Goal: Transaction & Acquisition: Purchase product/service

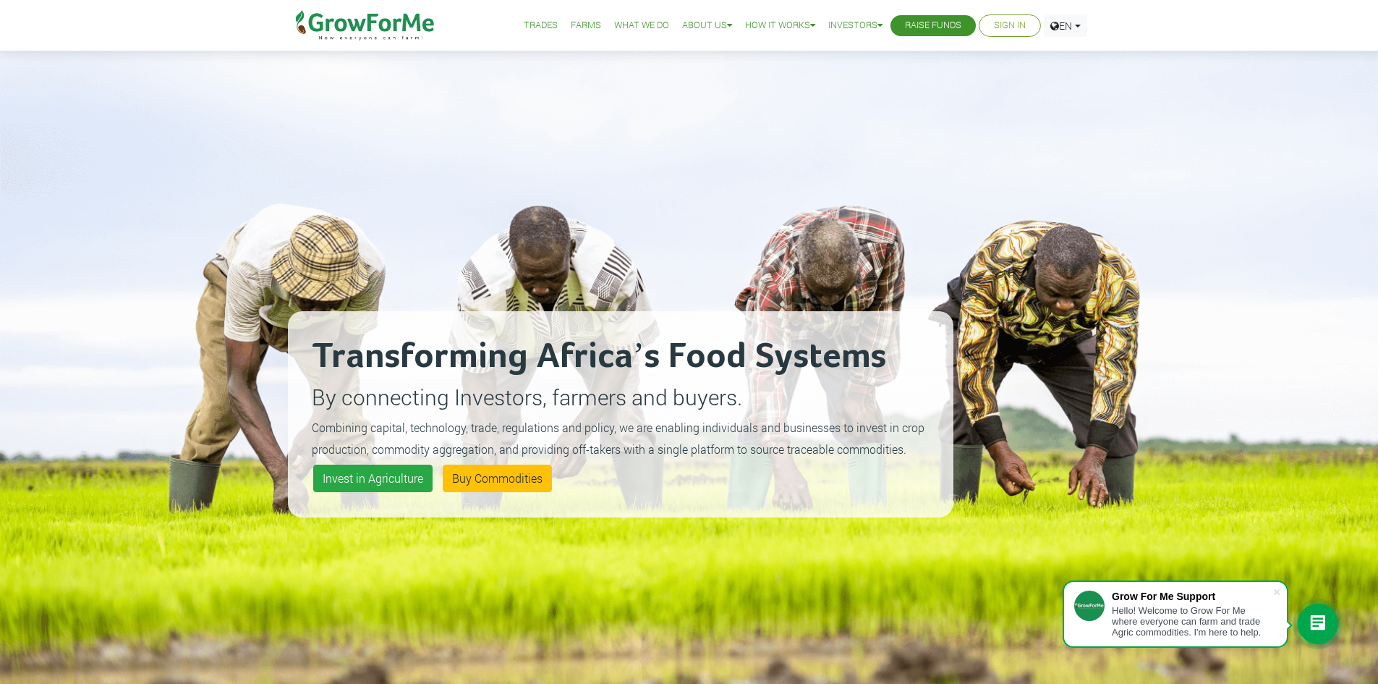
click at [995, 27] on link "Sign In" at bounding box center [1010, 25] width 32 height 15
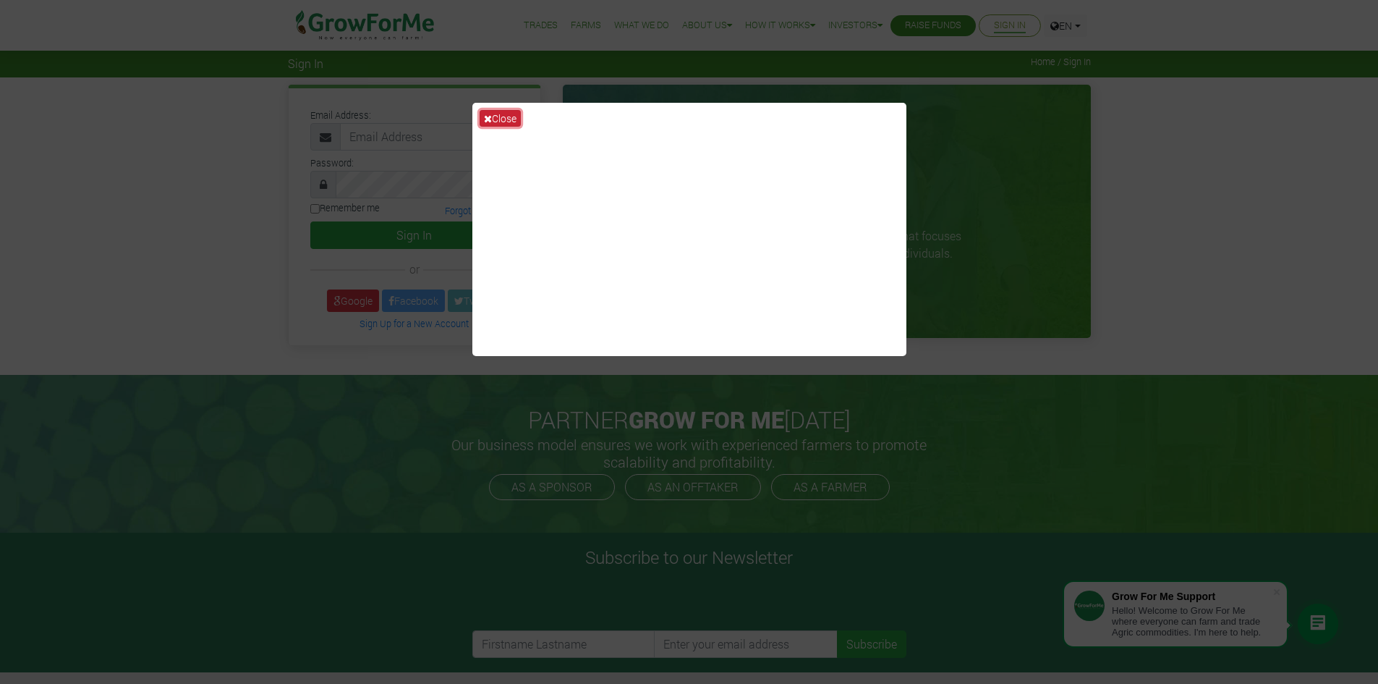
click at [498, 119] on button "Close" at bounding box center [500, 118] width 41 height 17
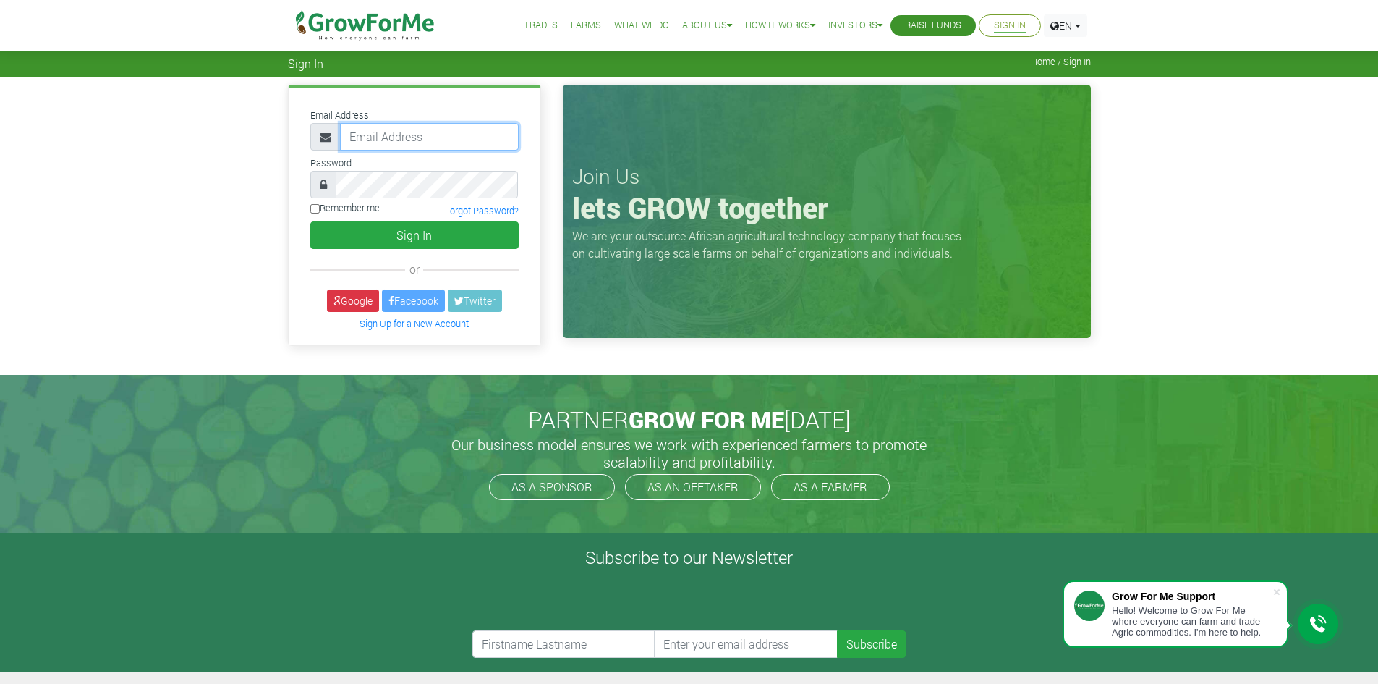
click at [426, 124] on input "email" at bounding box center [429, 136] width 179 height 27
type input "christaidoo13@gmail.com"
click at [310, 221] on button "Sign In" at bounding box center [414, 234] width 208 height 27
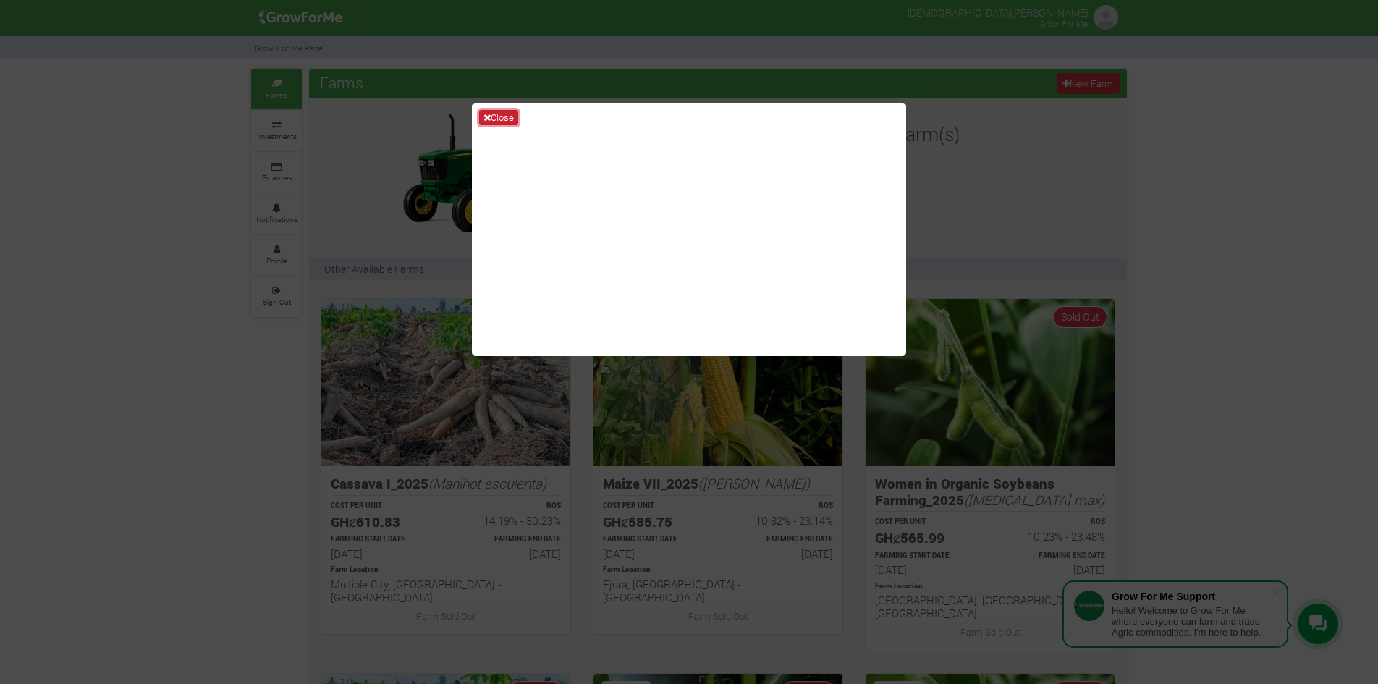
click at [501, 118] on button "Close" at bounding box center [498, 118] width 39 height 16
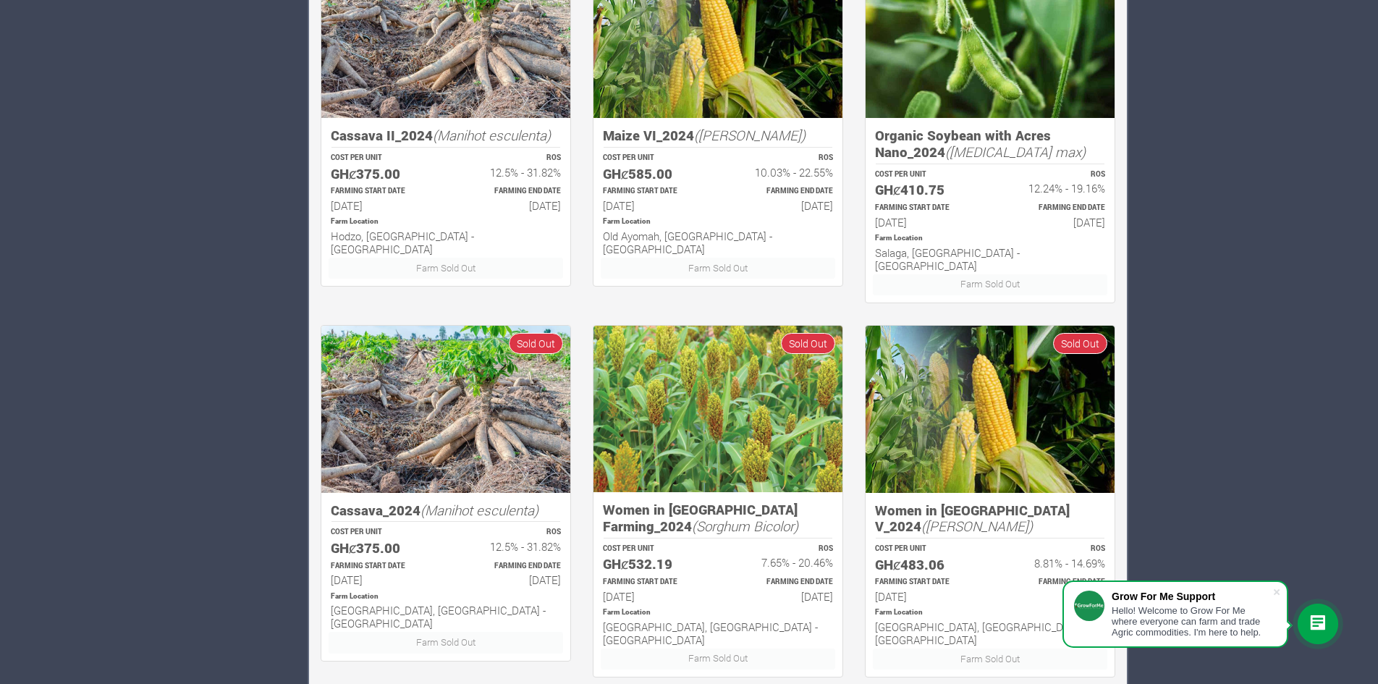
scroll to position [745, 0]
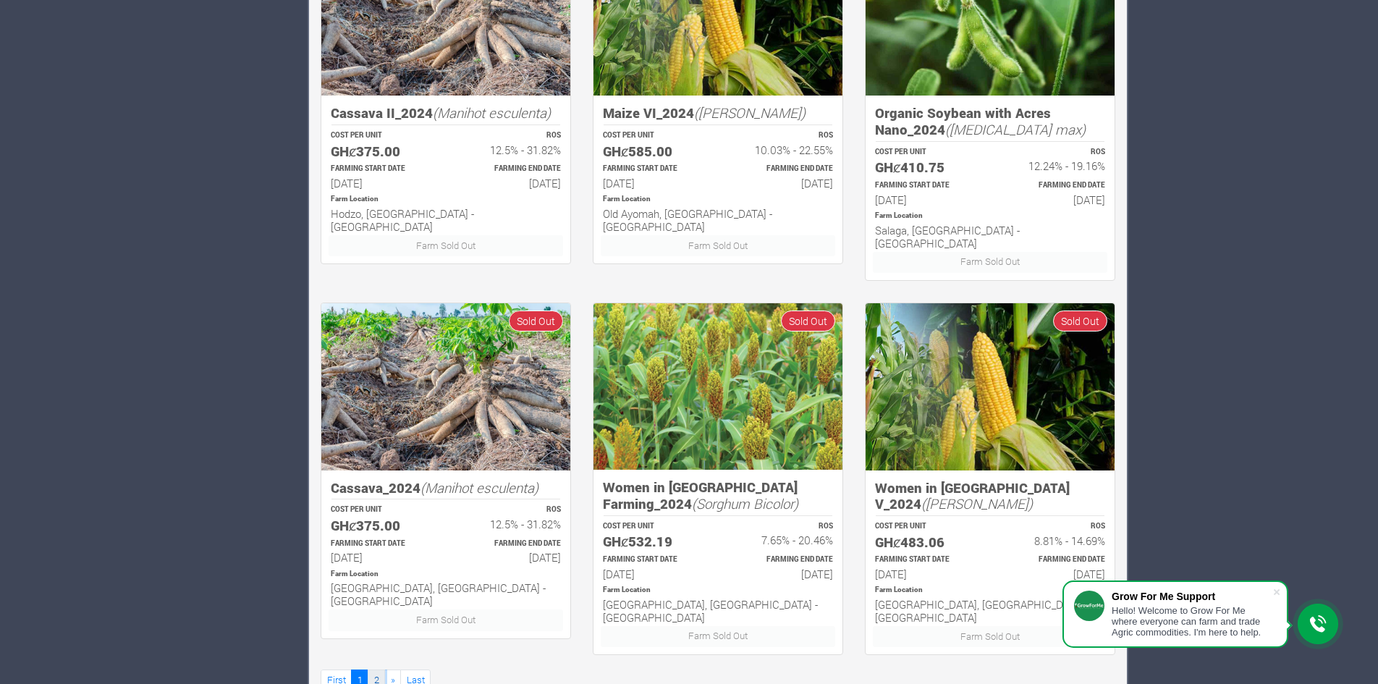
click at [379, 669] on link "2" at bounding box center [376, 679] width 17 height 21
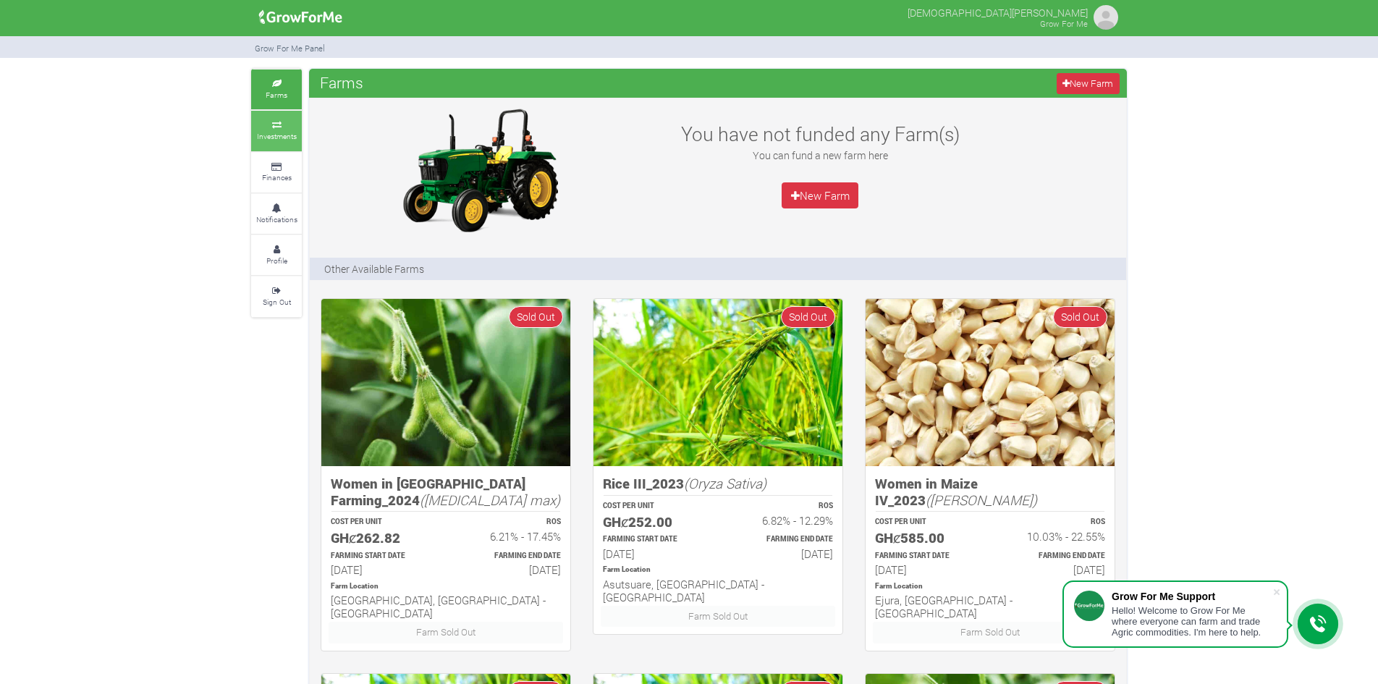
click at [270, 131] on small "Investments" at bounding box center [277, 136] width 40 height 10
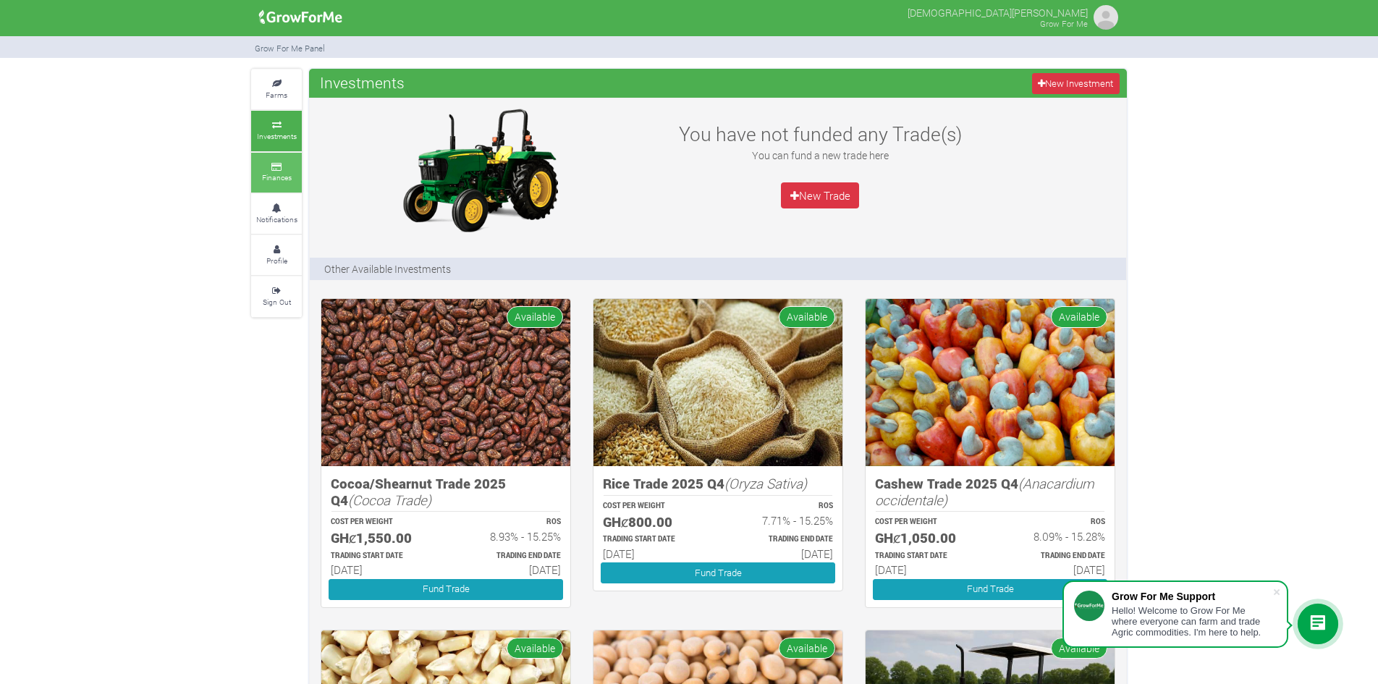
click at [271, 175] on small "Finances" at bounding box center [277, 177] width 30 height 10
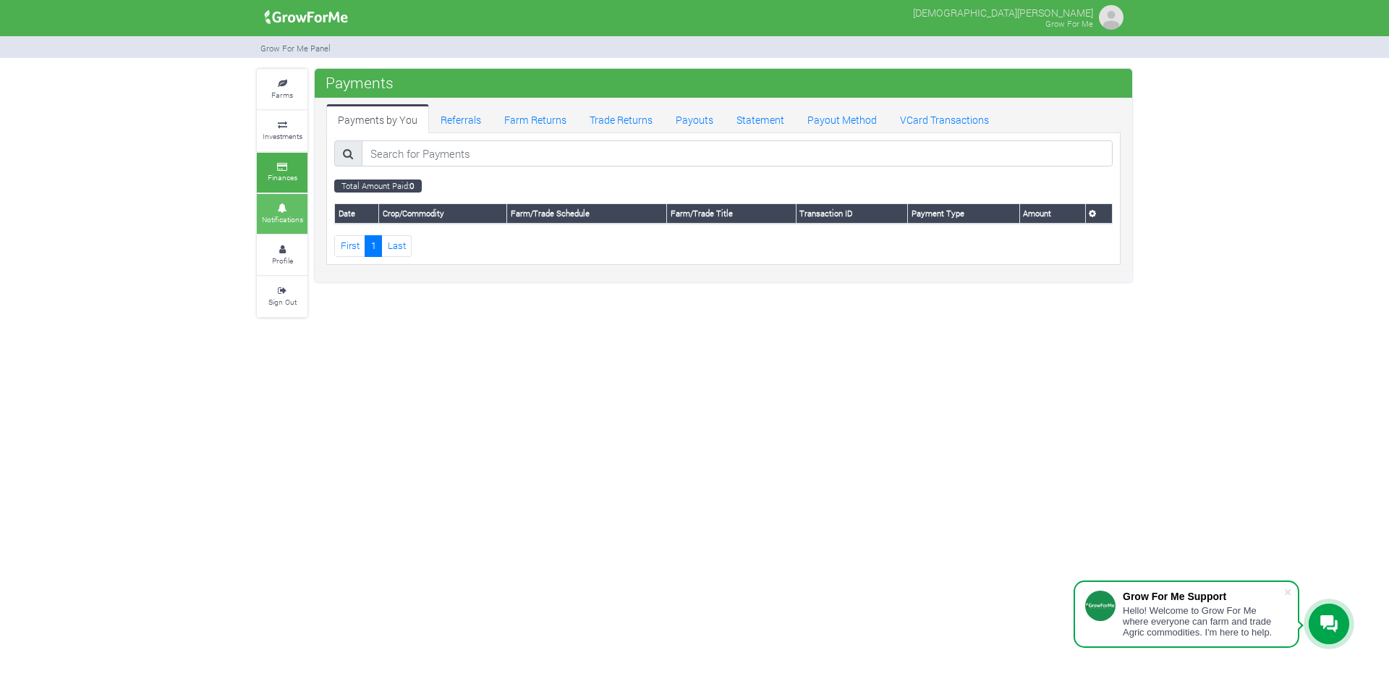
click at [278, 211] on link "Notifications" at bounding box center [282, 214] width 51 height 40
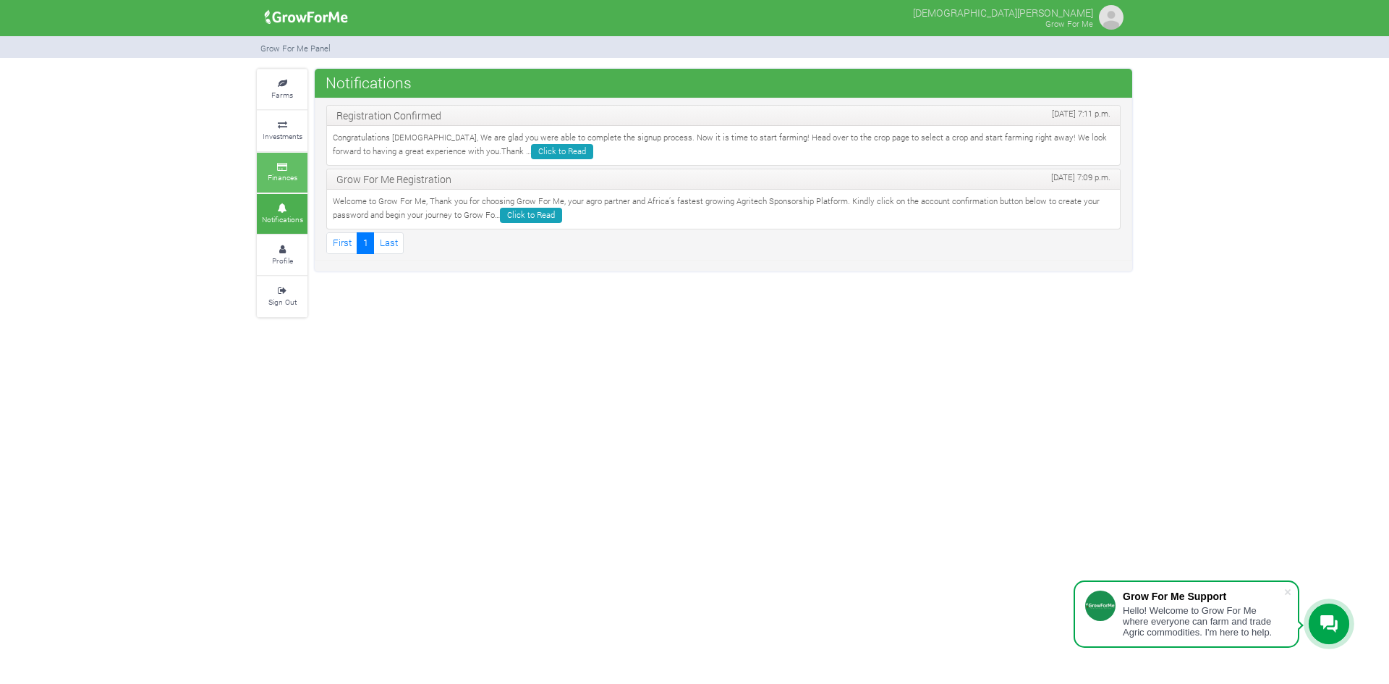
click at [285, 153] on link "Finances" at bounding box center [282, 173] width 51 height 40
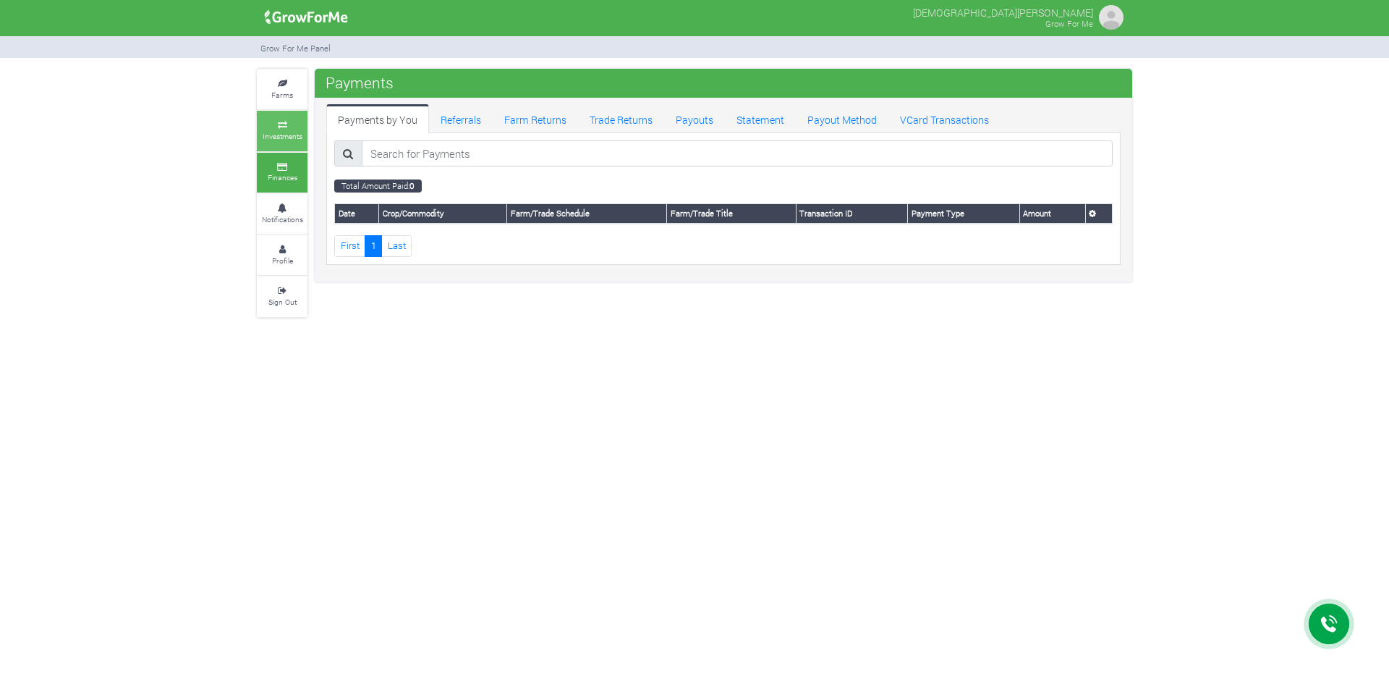
click at [284, 139] on small "Investments" at bounding box center [283, 136] width 40 height 10
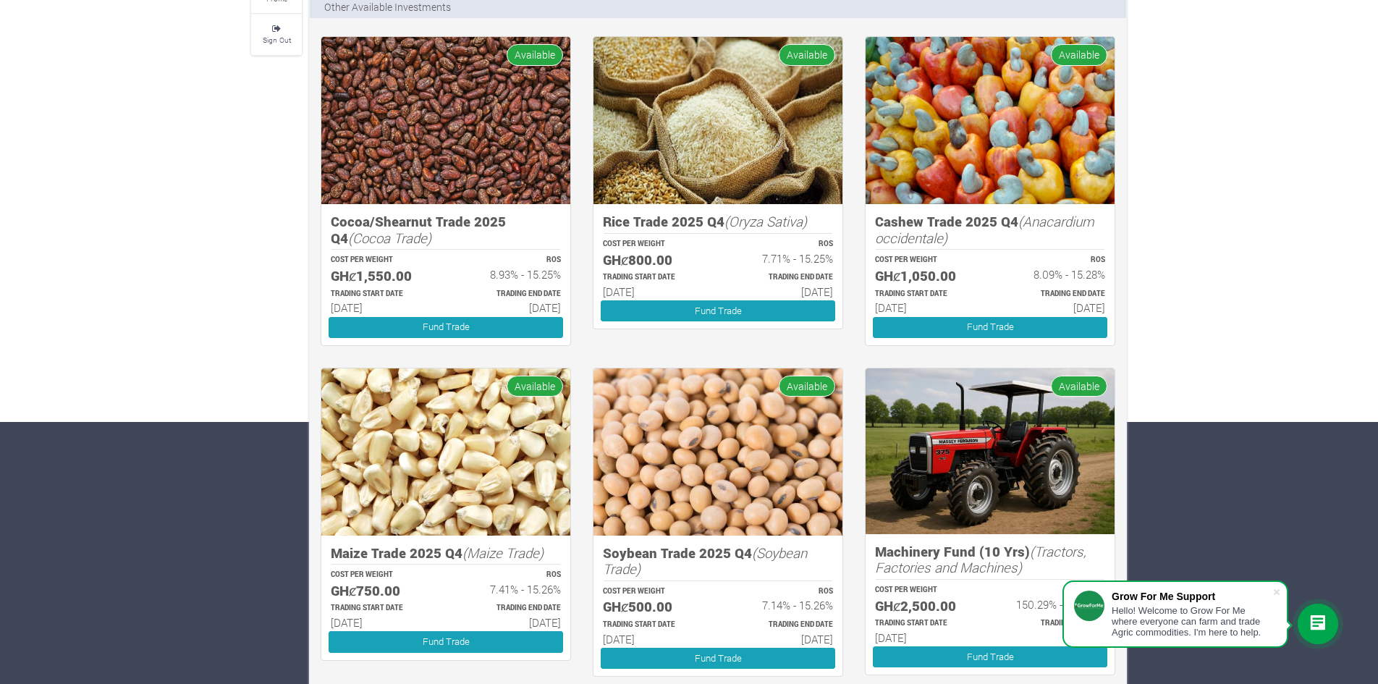
scroll to position [289, 0]
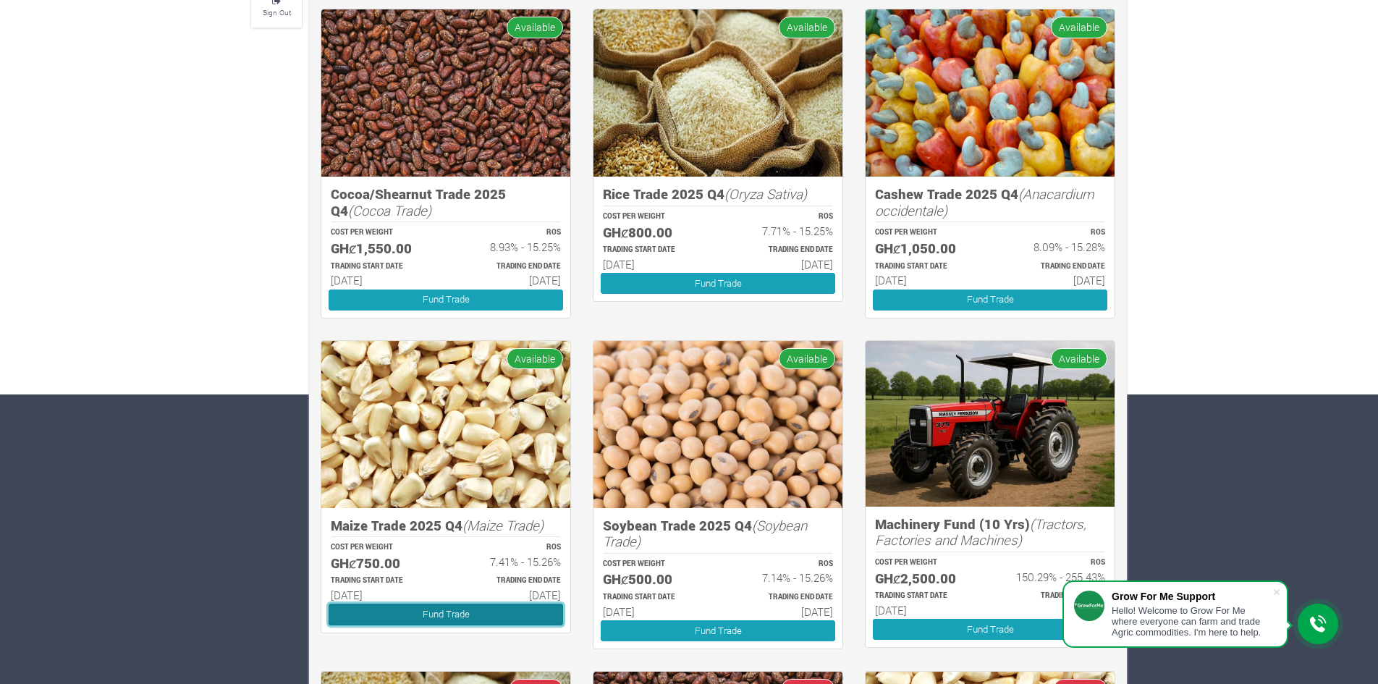
click at [433, 612] on link "Fund Trade" at bounding box center [445, 613] width 234 height 21
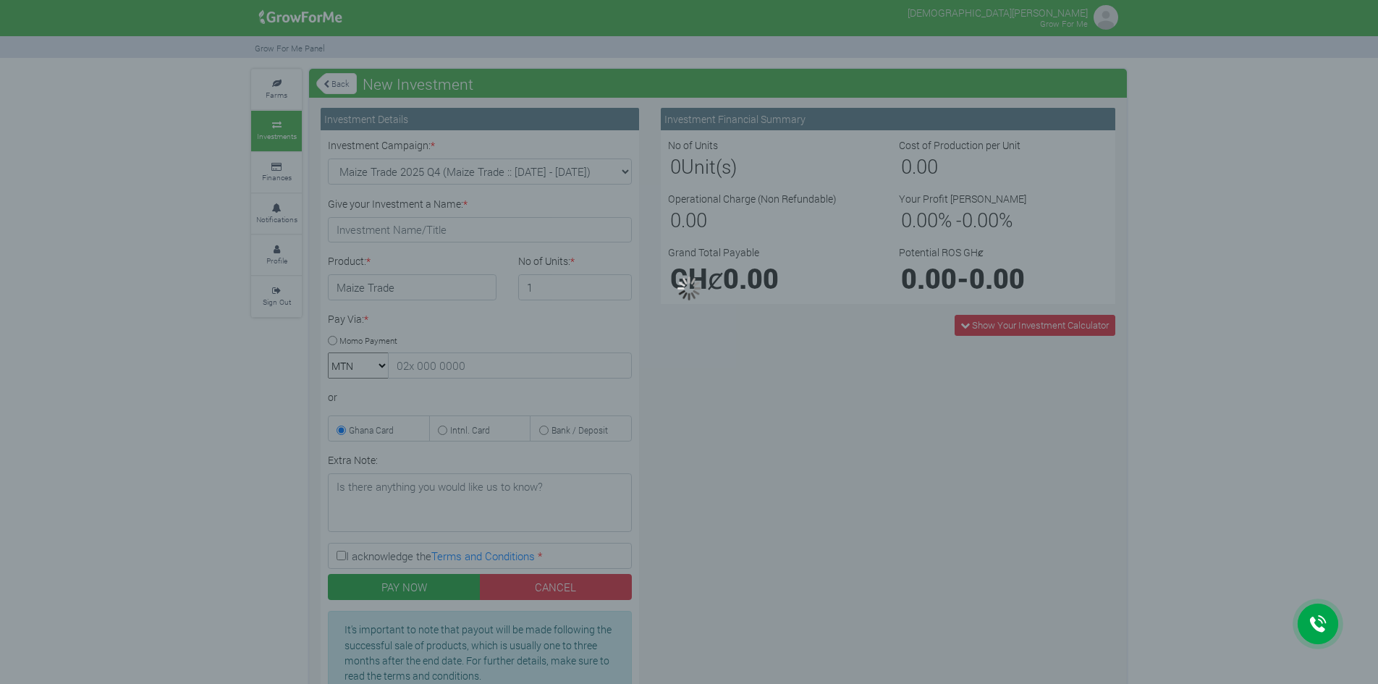
type input "1"
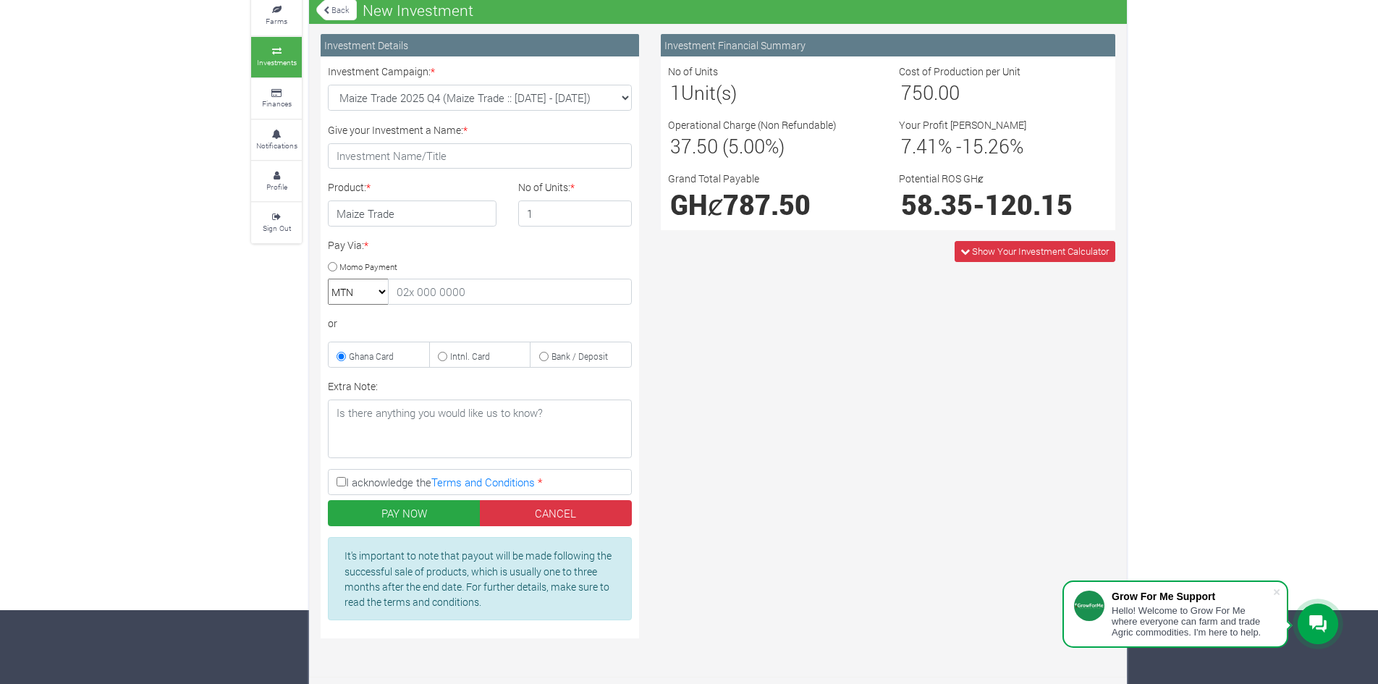
scroll to position [79, 0]
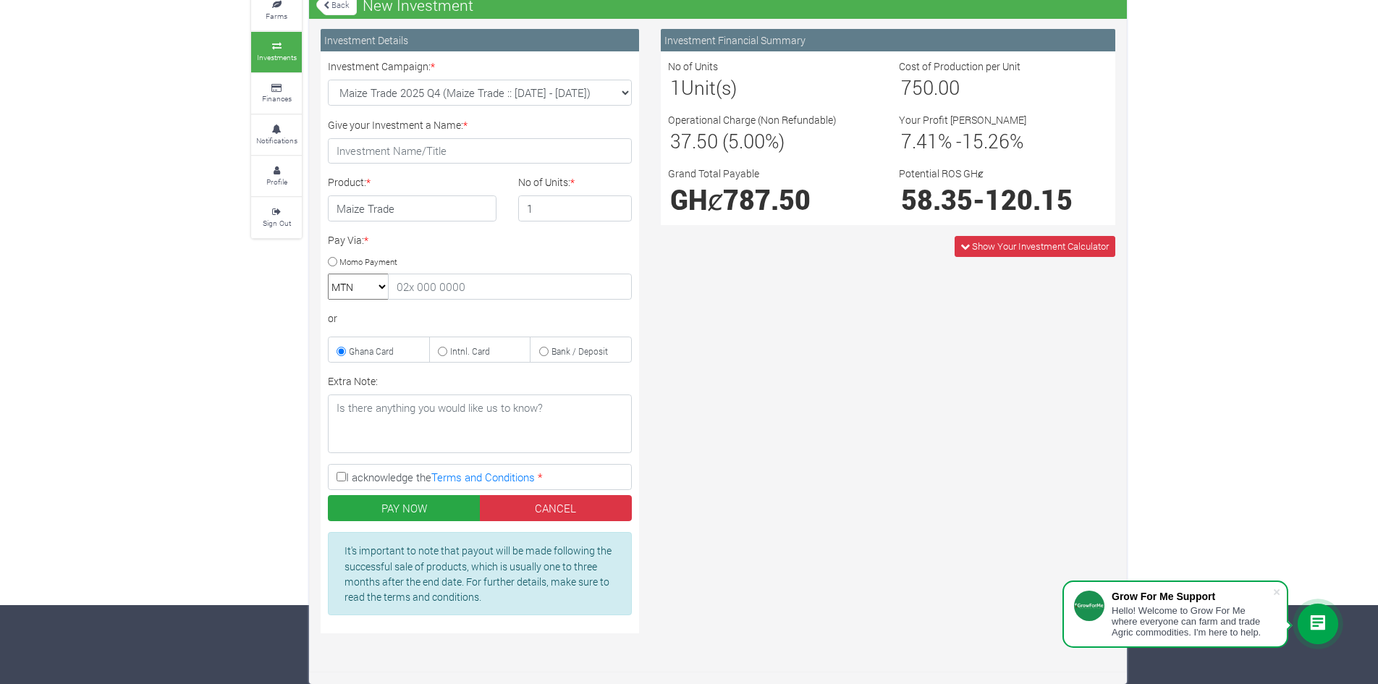
click at [331, 260] on input "Momo Payment" at bounding box center [332, 261] width 9 height 9
radio input "true"
click at [966, 237] on span "Show Your Investment Calculator" at bounding box center [1034, 246] width 161 height 21
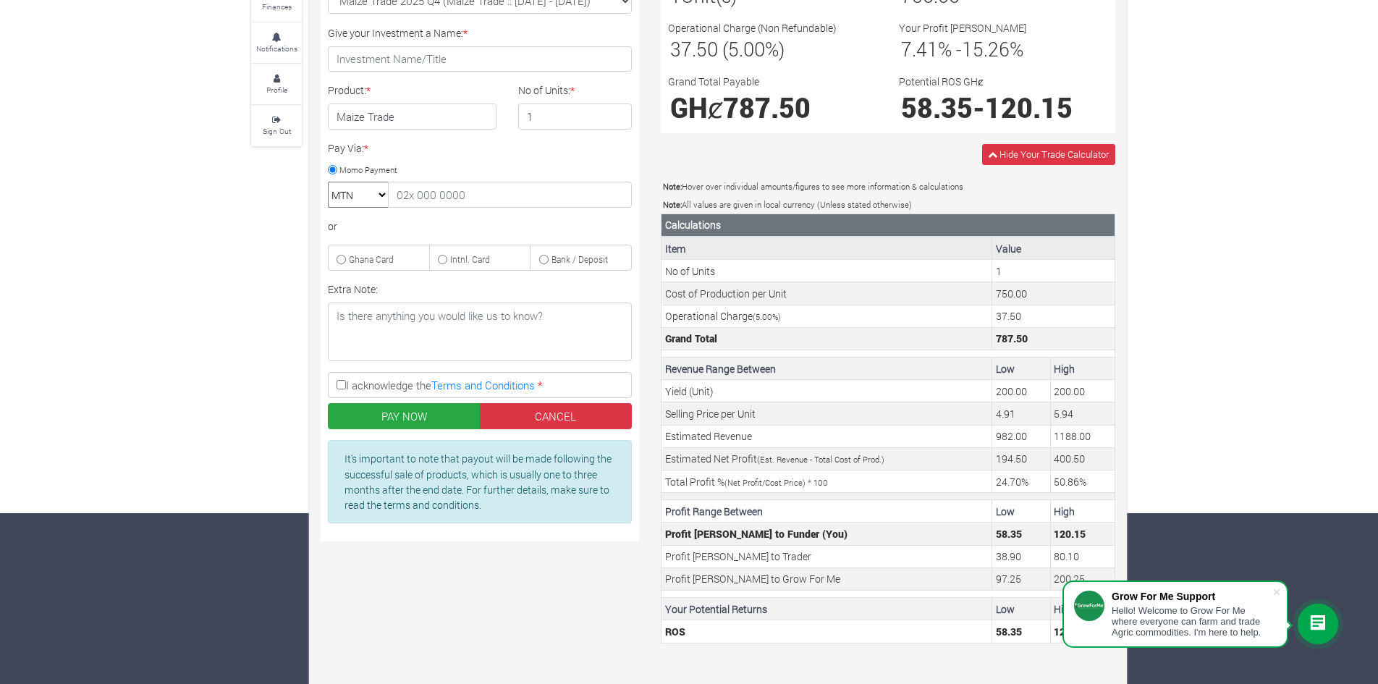
scroll to position [180, 0]
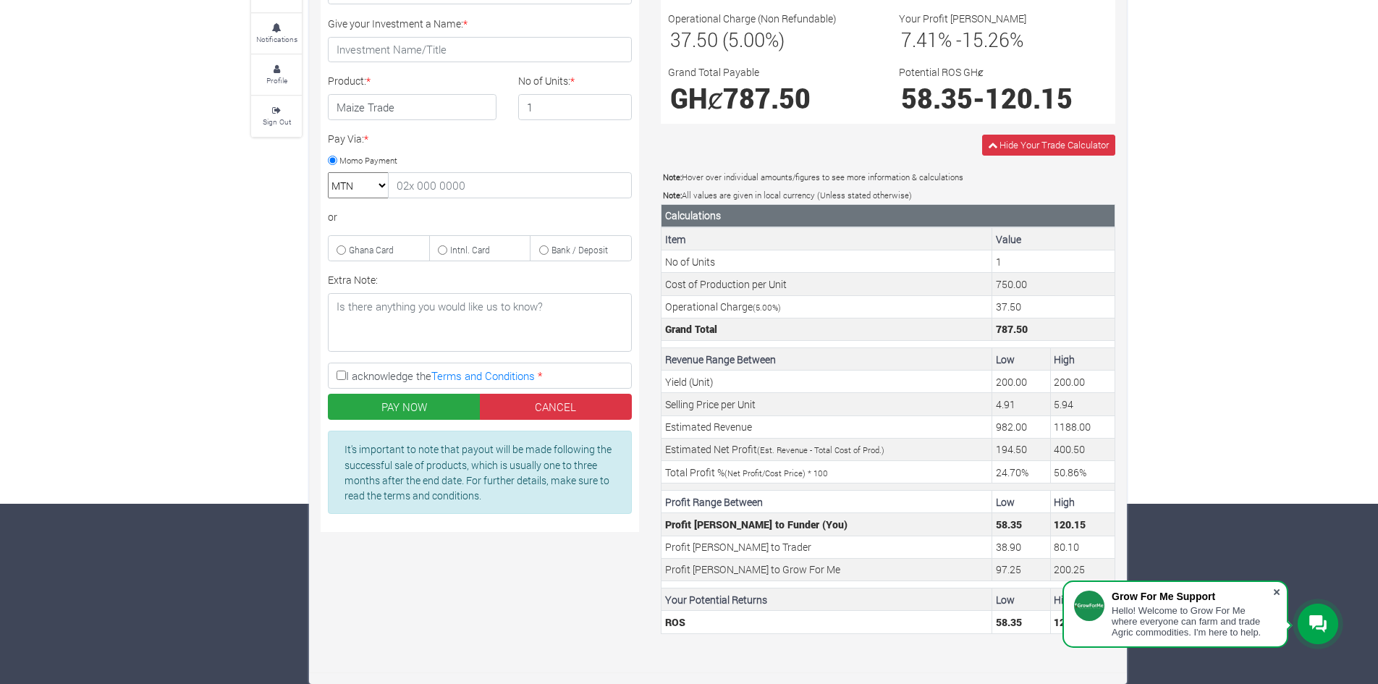
click at [1280, 593] on span at bounding box center [1276, 592] width 14 height 14
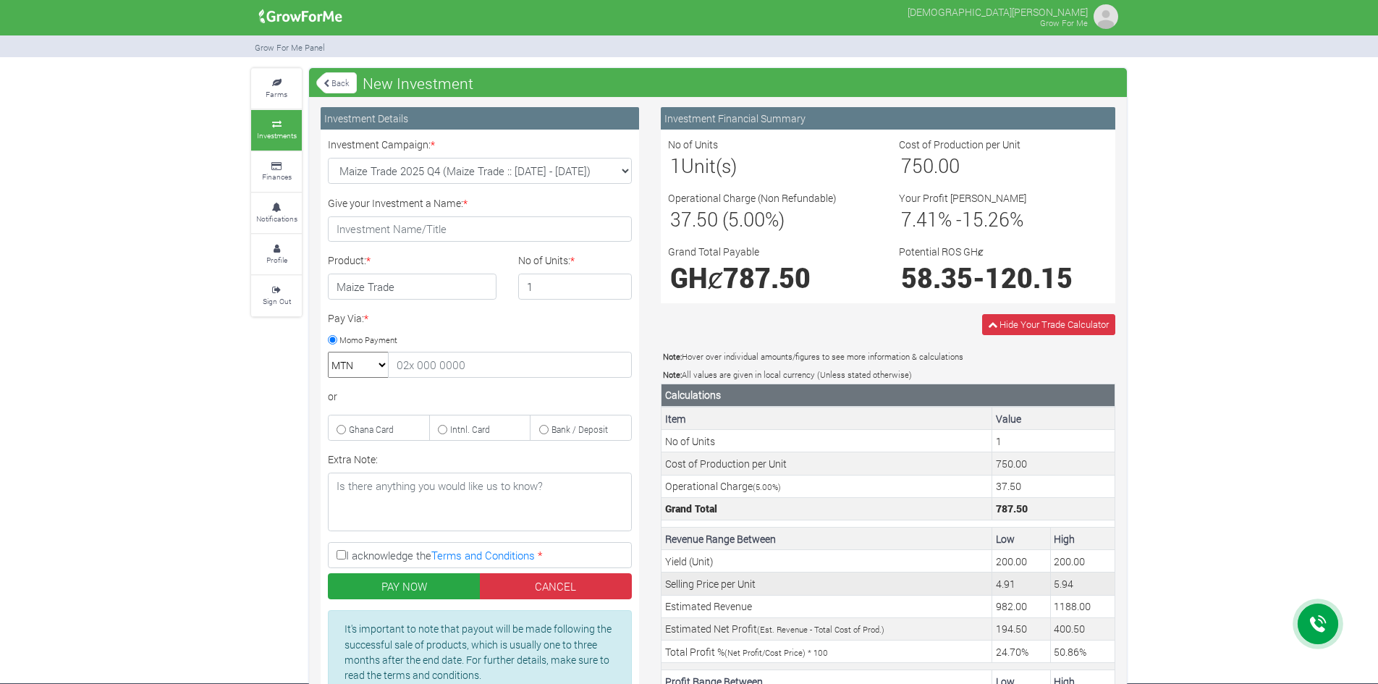
scroll to position [0, 0]
click at [276, 98] on small "Farms" at bounding box center [277, 95] width 22 height 10
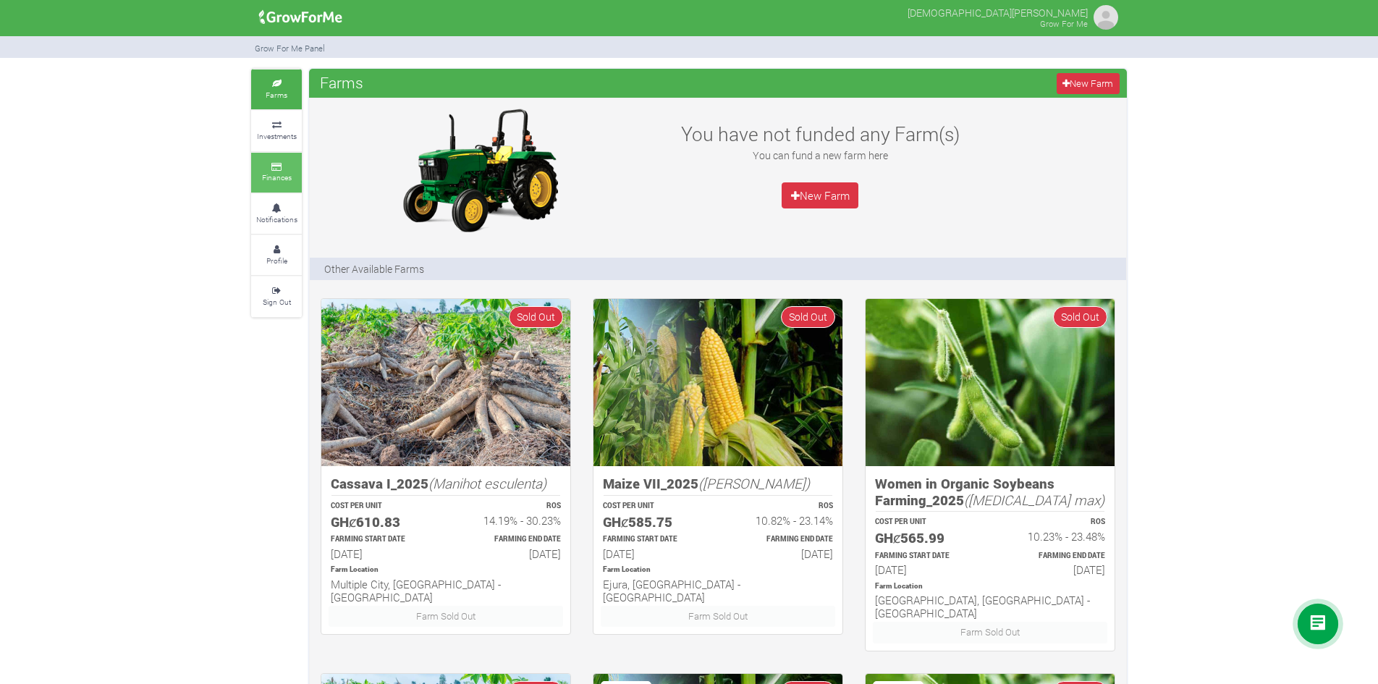
click at [268, 158] on link "Finances" at bounding box center [276, 173] width 51 height 40
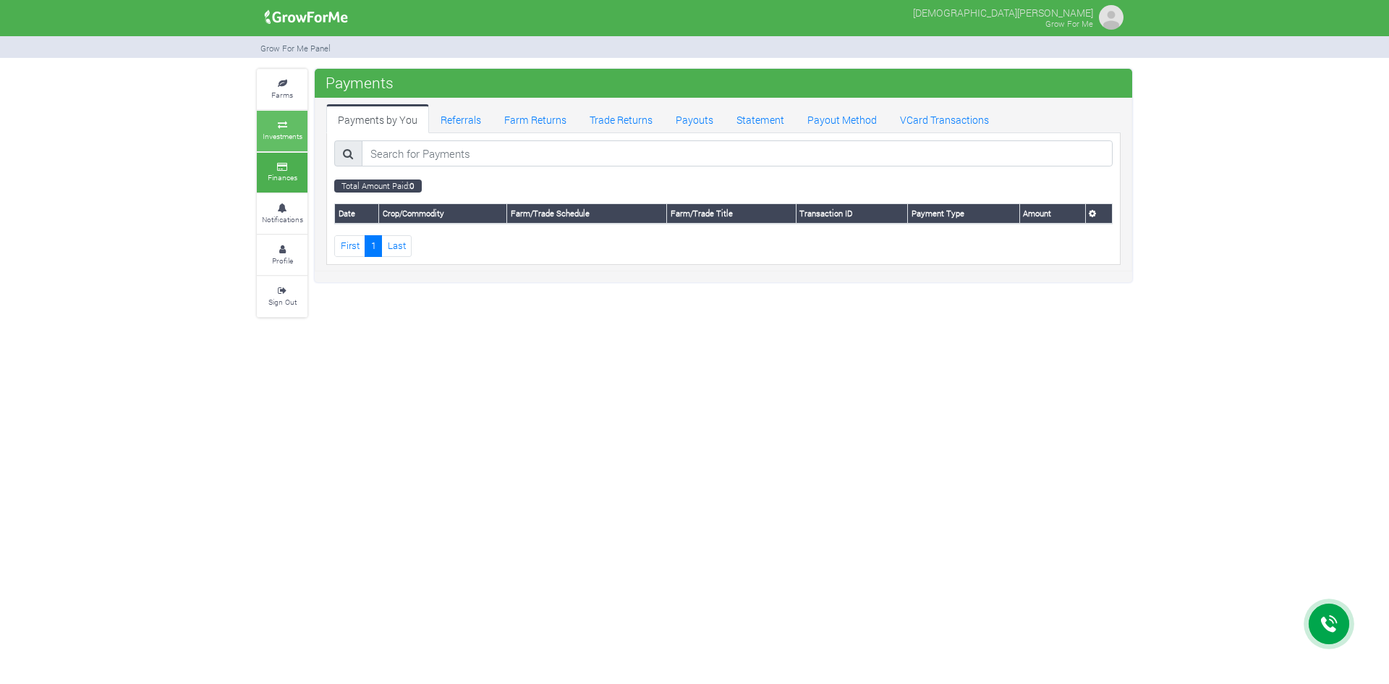
click at [274, 125] on icon at bounding box center [281, 125] width 43 height 7
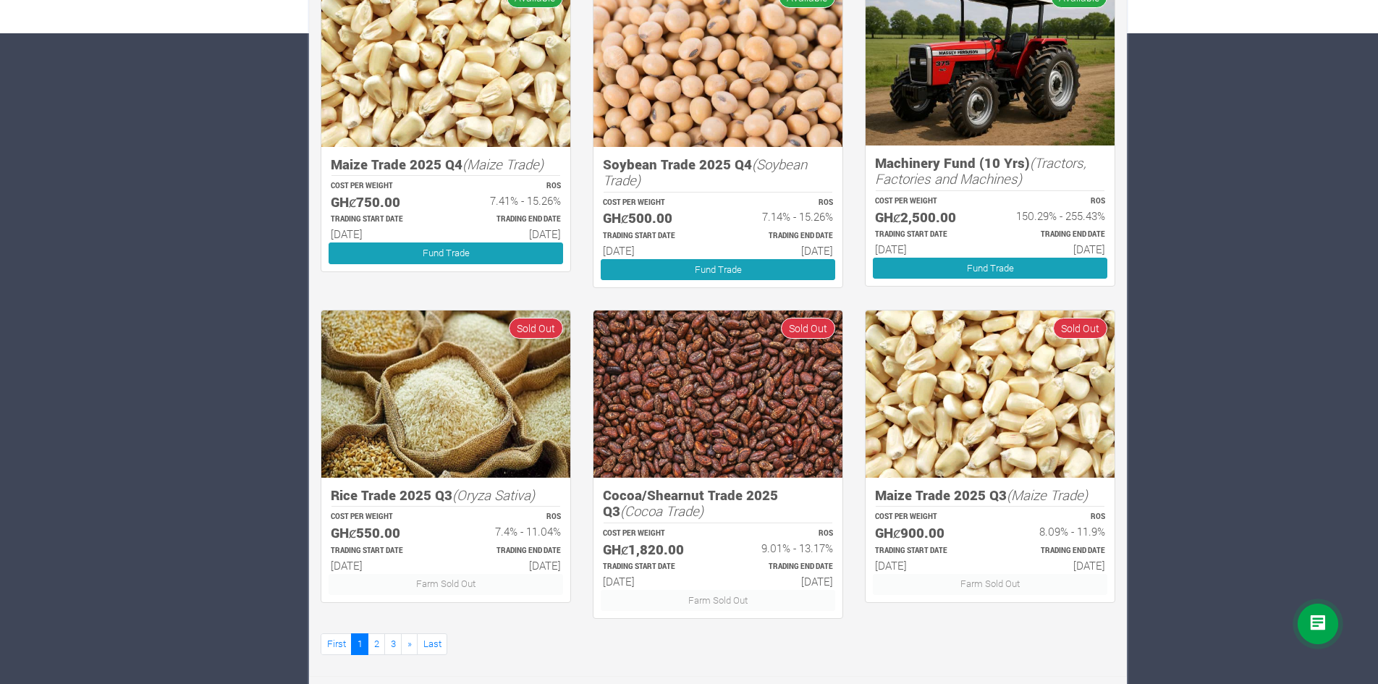
scroll to position [654, 0]
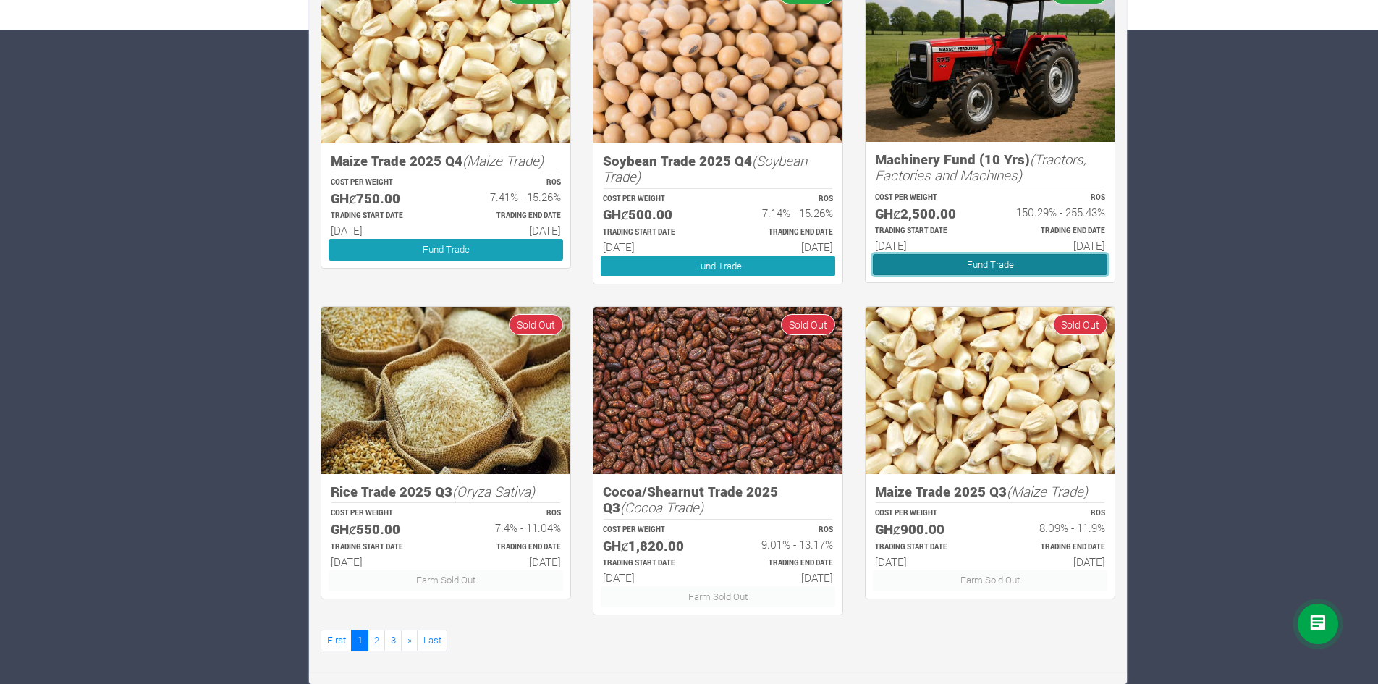
click at [983, 258] on link "Fund Trade" at bounding box center [990, 264] width 234 height 21
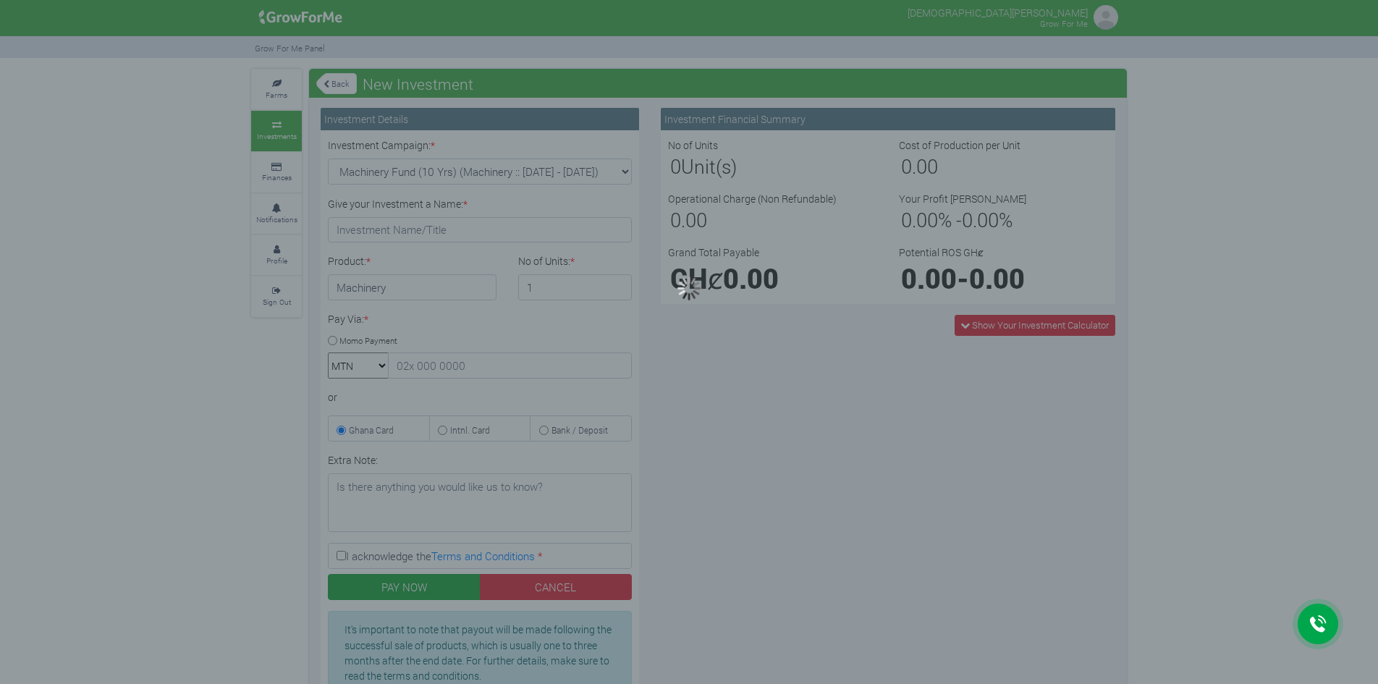
click at [983, 332] on div at bounding box center [689, 342] width 1378 height 684
type input "1"
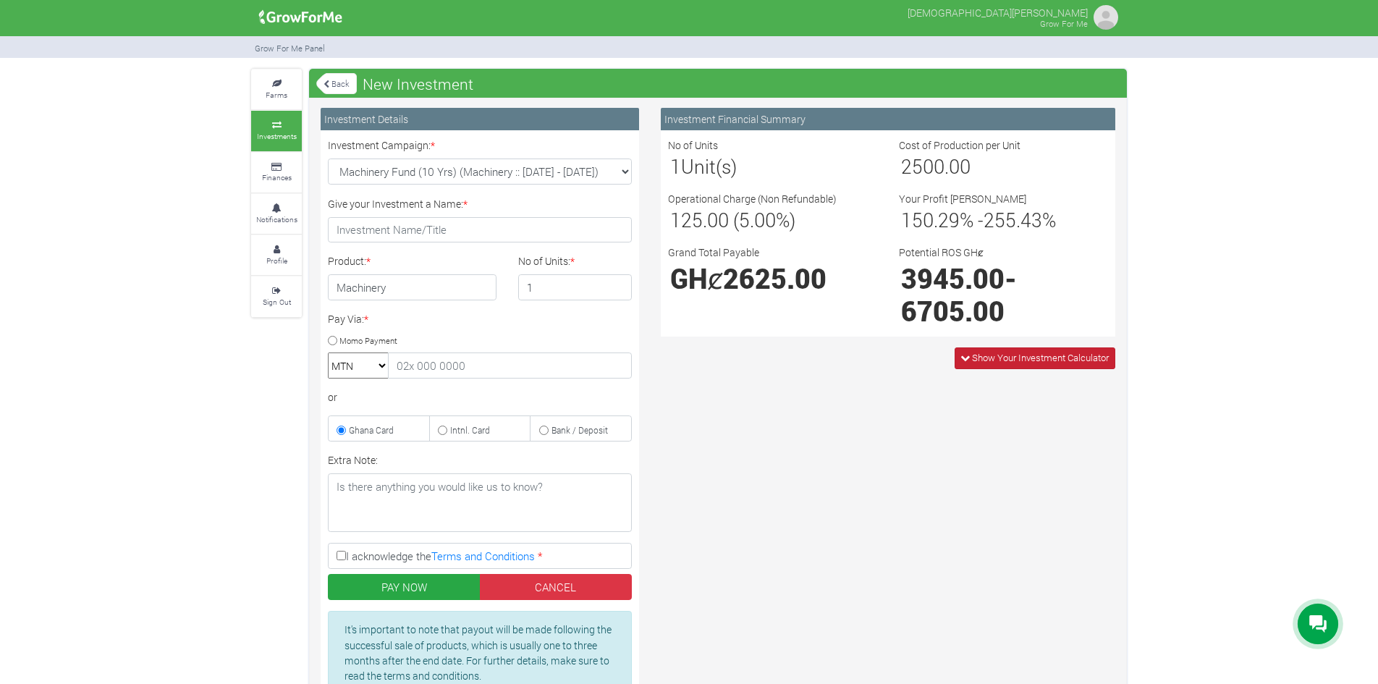
click at [963, 360] on icon at bounding box center [964, 357] width 9 height 9
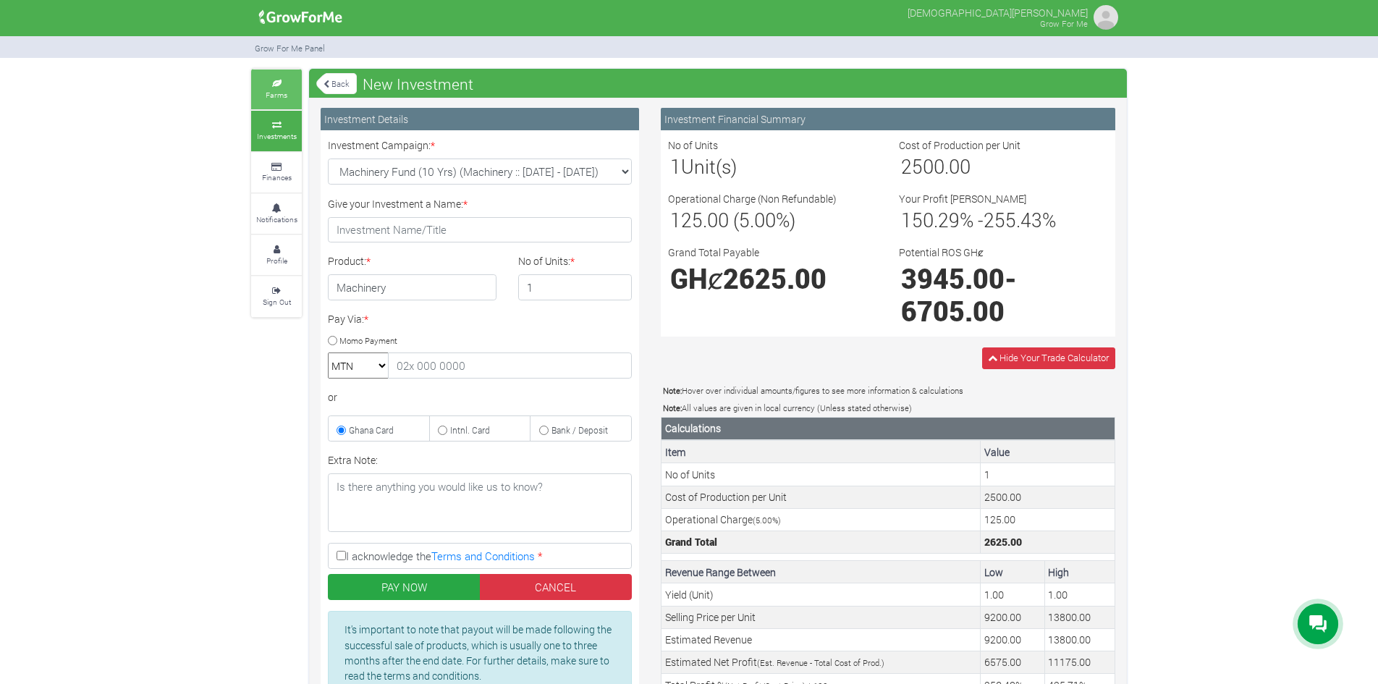
click at [274, 83] on icon at bounding box center [276, 83] width 43 height 7
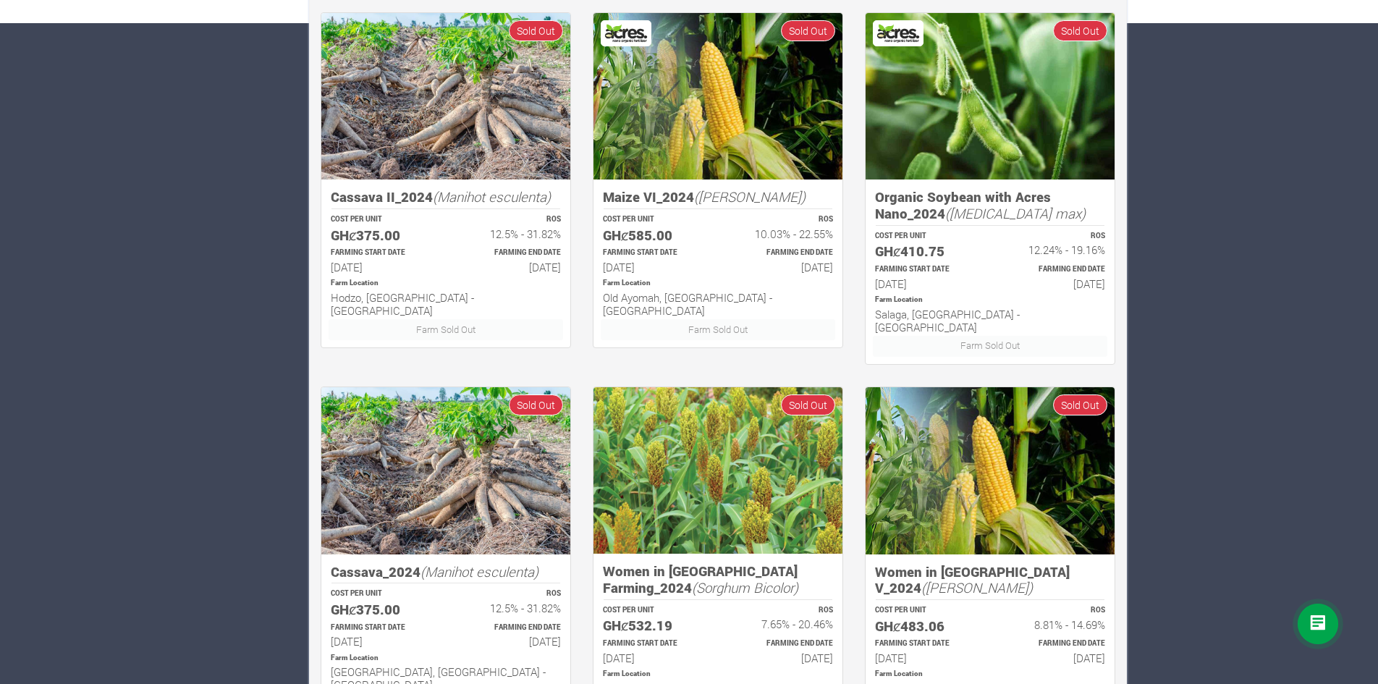
scroll to position [745, 0]
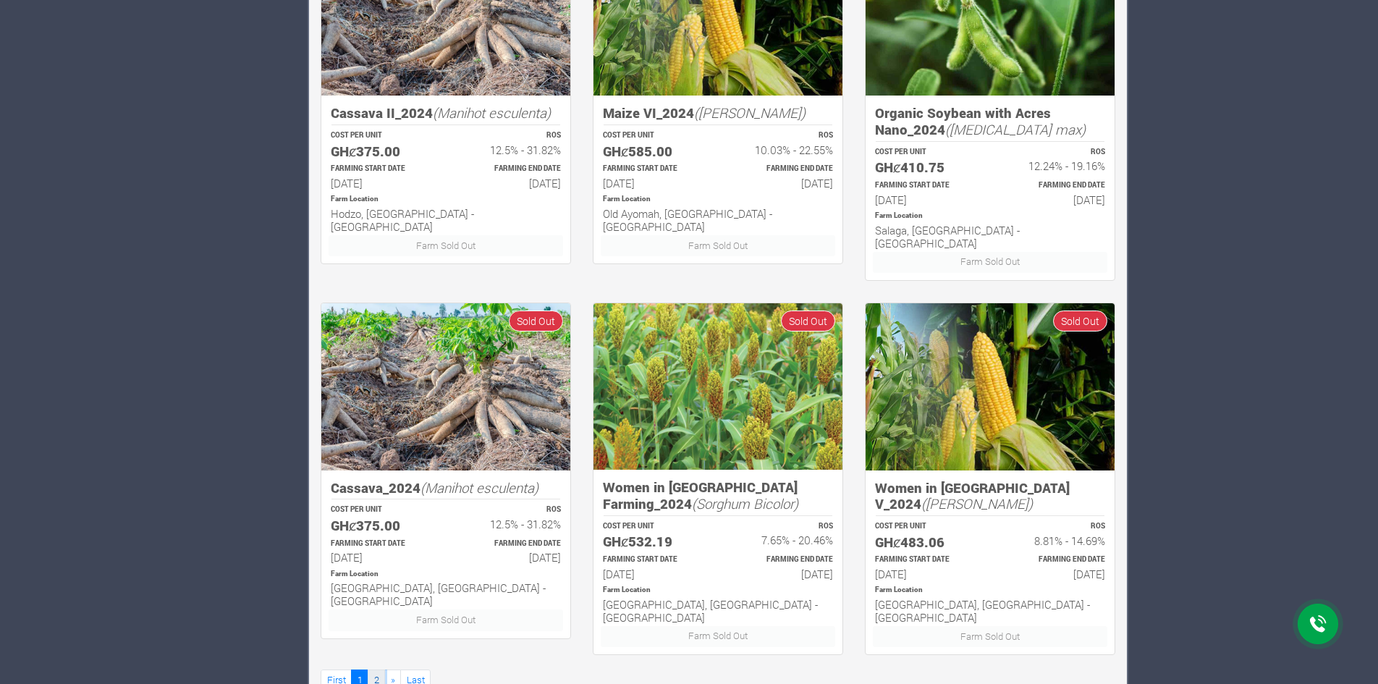
click at [382, 669] on link "2" at bounding box center [376, 679] width 17 height 21
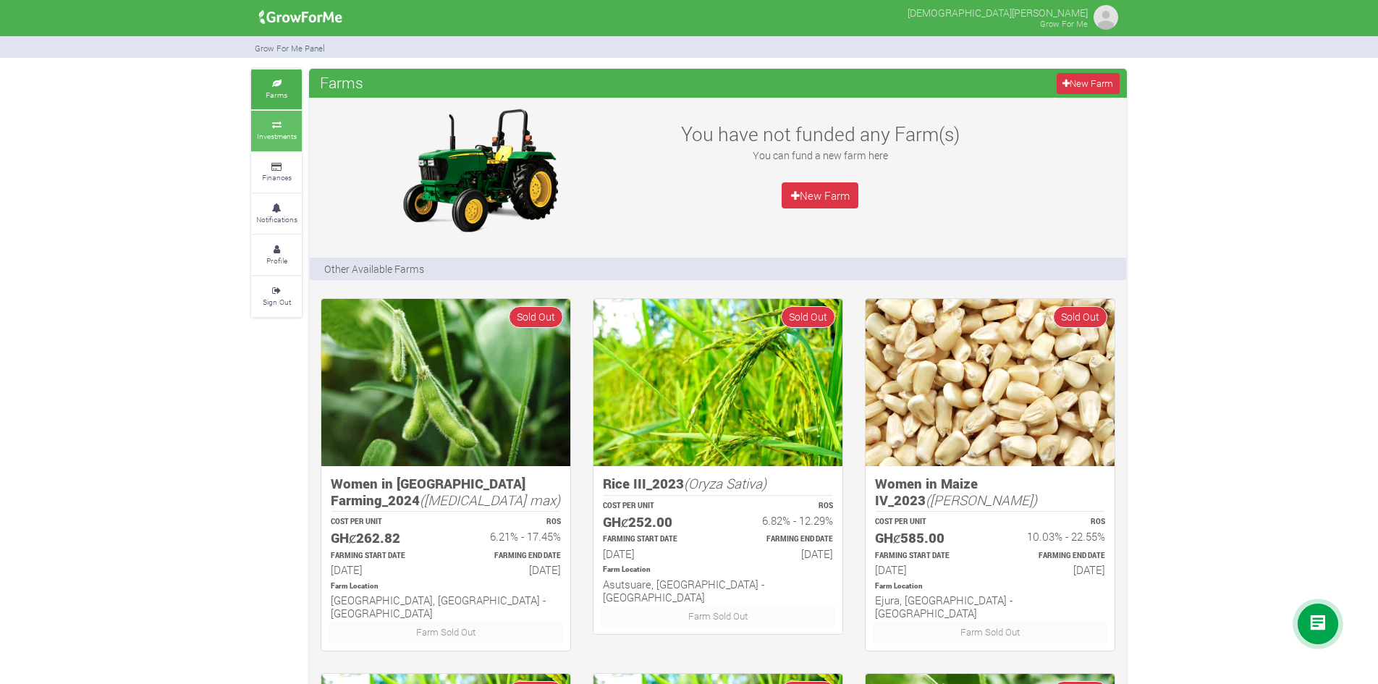
click at [276, 146] on link "Investments" at bounding box center [276, 131] width 51 height 40
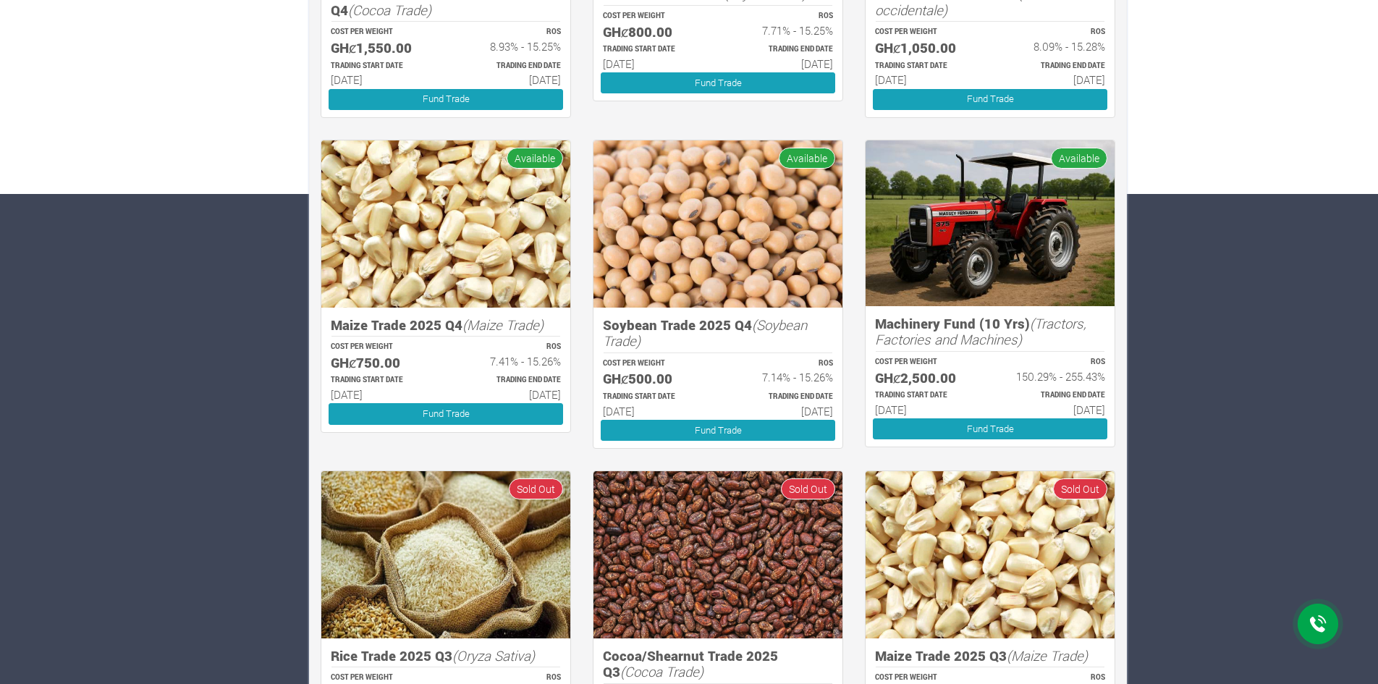
scroll to position [579, 0]
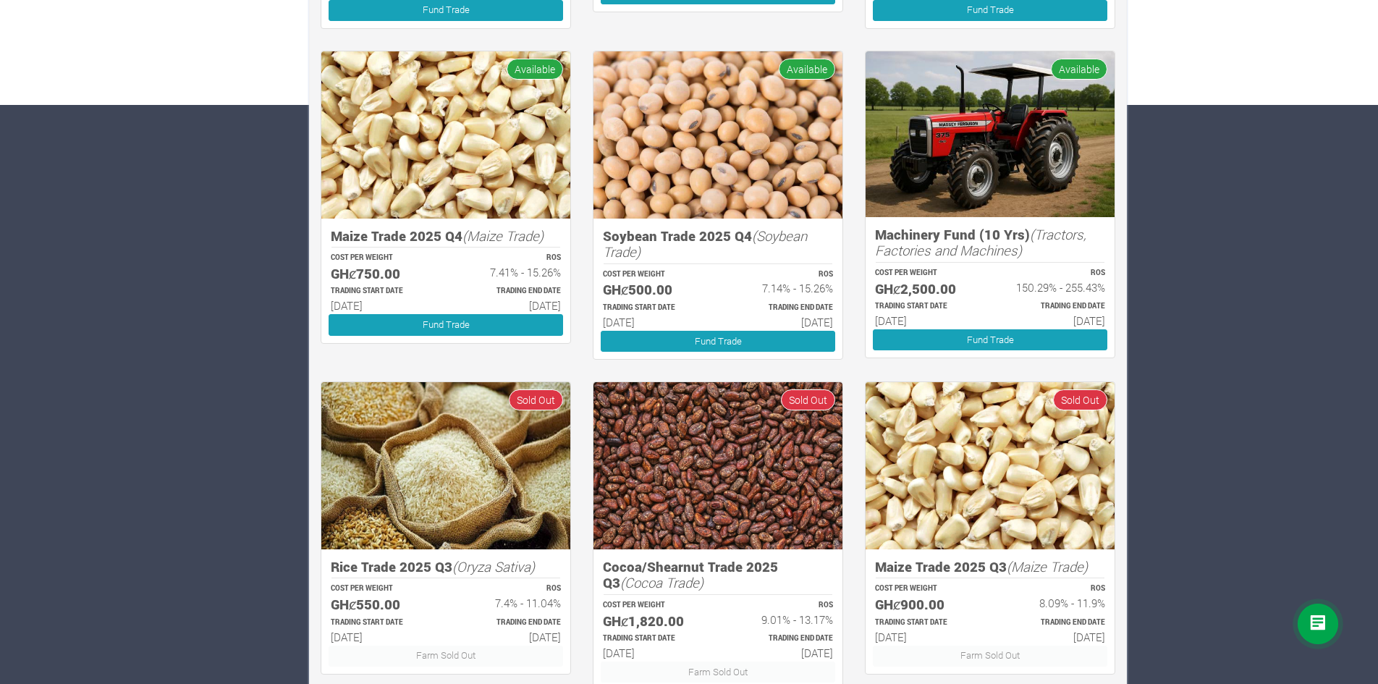
click at [1069, 67] on span "Available" at bounding box center [1079, 69] width 56 height 21
click at [1021, 192] on img at bounding box center [989, 134] width 249 height 166
click at [993, 240] on h5 "Machinery Fund (10 Yrs) (Tractors, Factories and Machines)" at bounding box center [990, 242] width 230 height 33
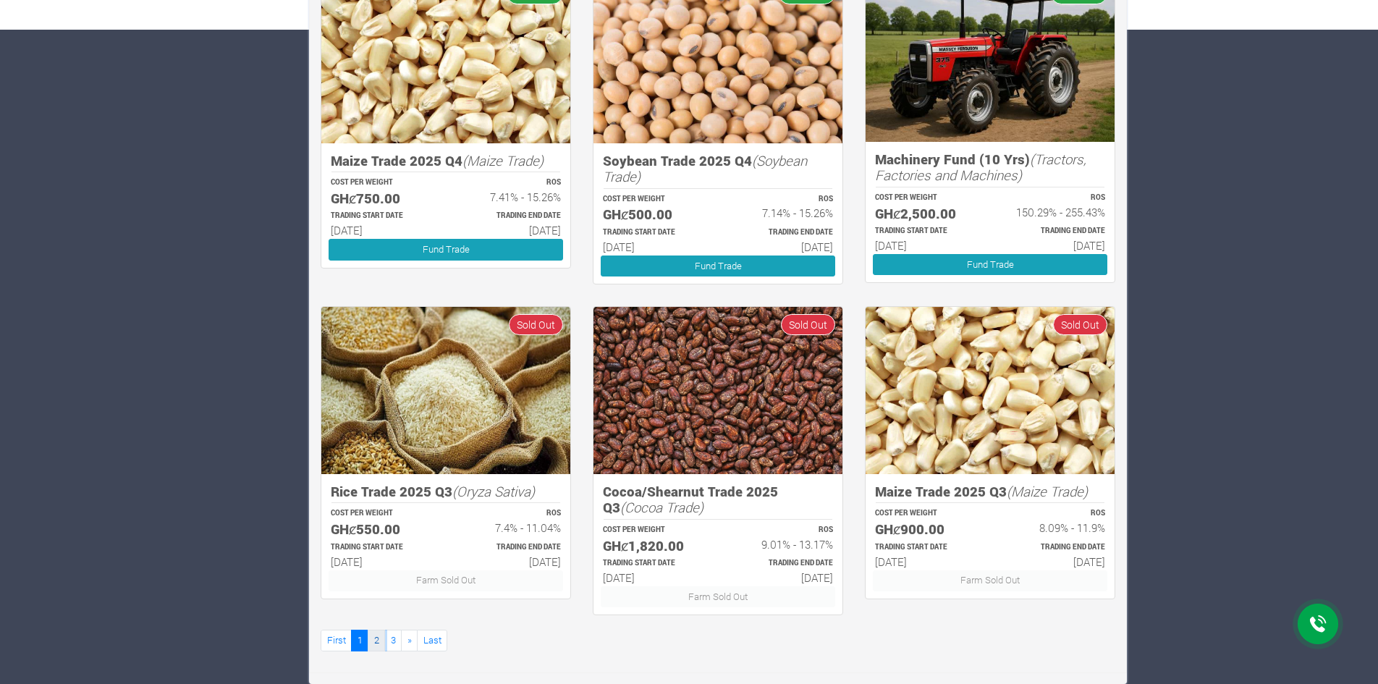
click at [377, 644] on link "2" at bounding box center [376, 639] width 17 height 21
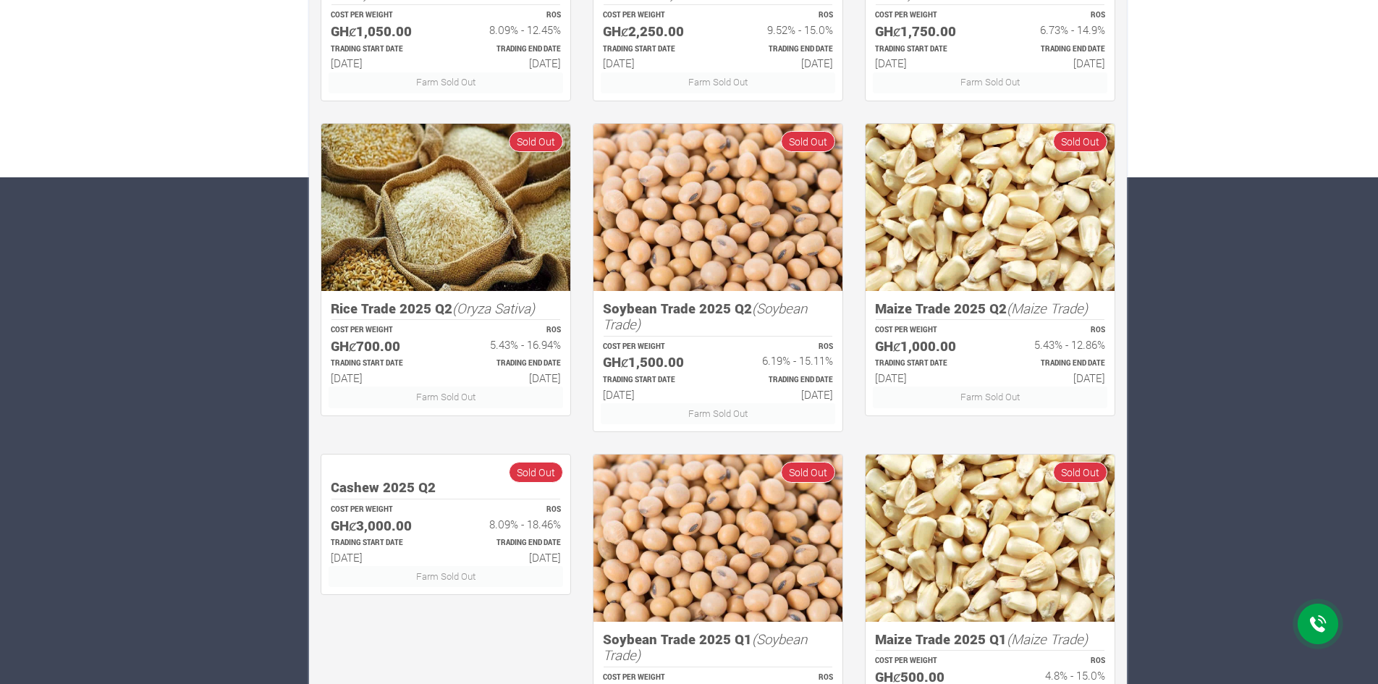
scroll to position [654, 0]
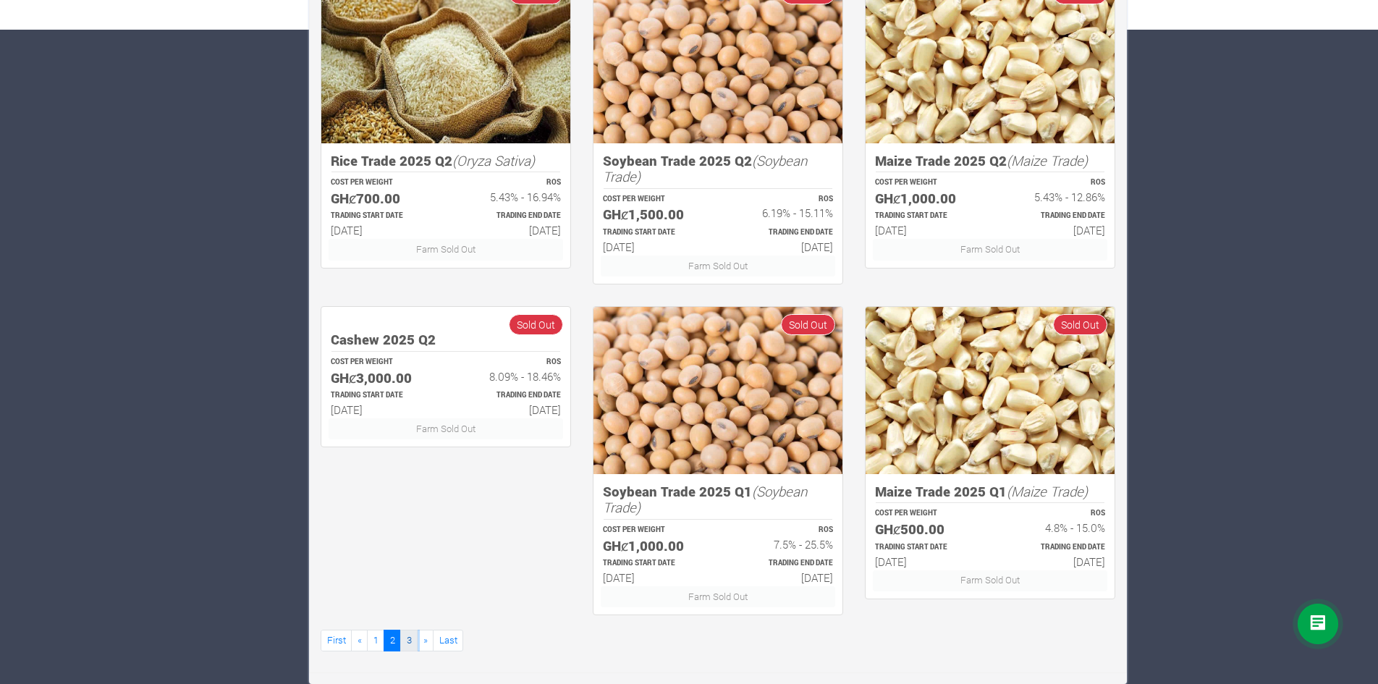
click at [412, 642] on link "3" at bounding box center [408, 639] width 17 height 21
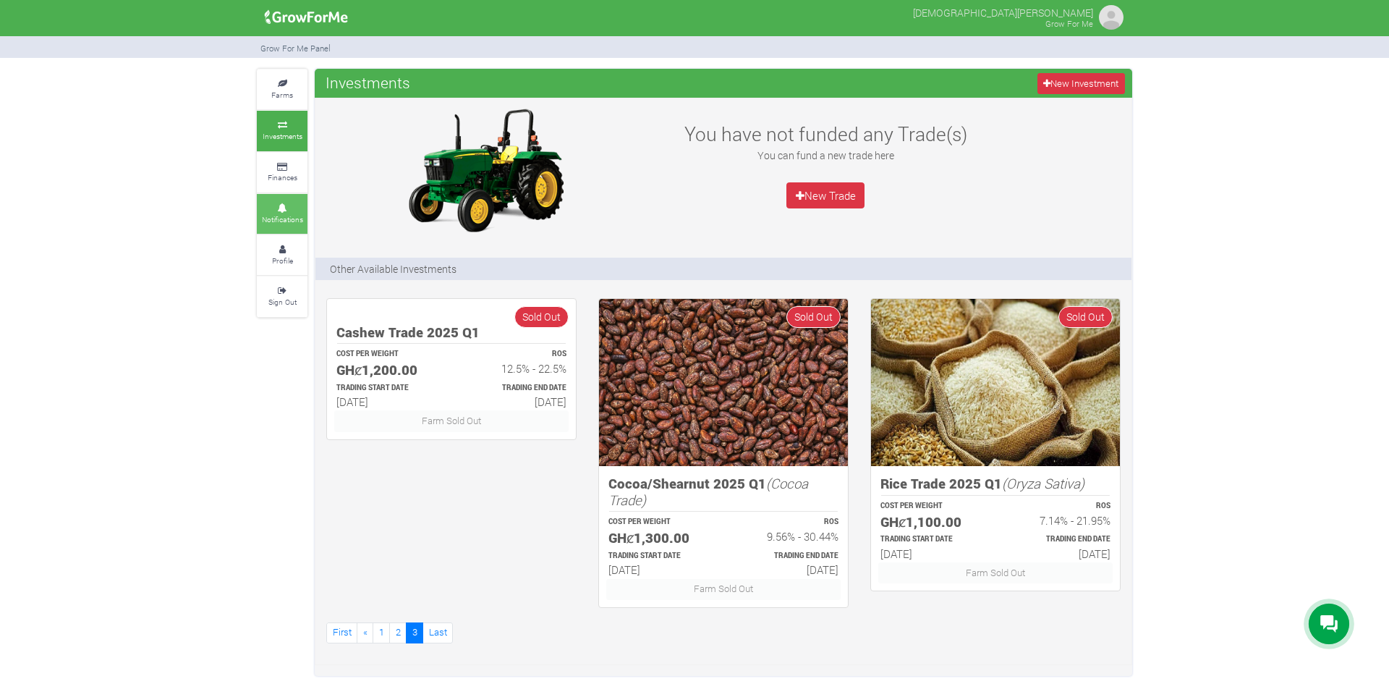
click at [268, 231] on link "Notifications" at bounding box center [282, 214] width 51 height 40
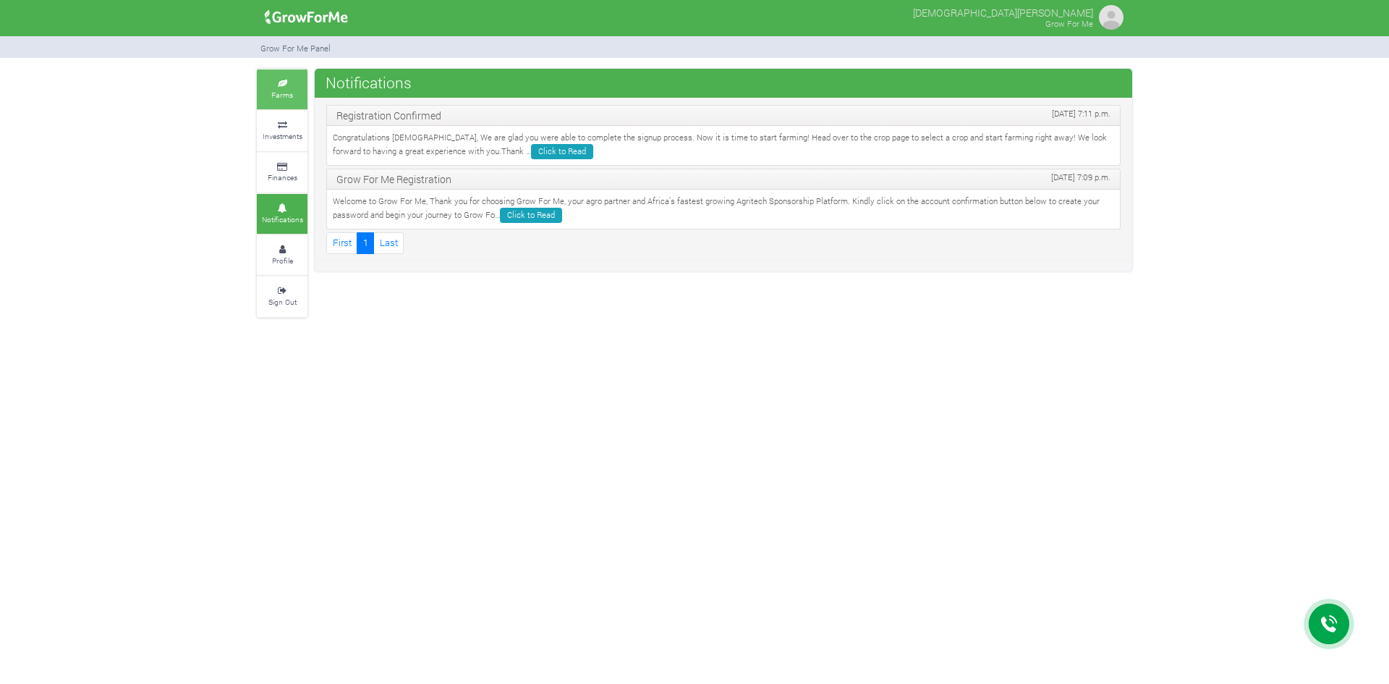
click at [292, 90] on small "Farms" at bounding box center [282, 95] width 22 height 10
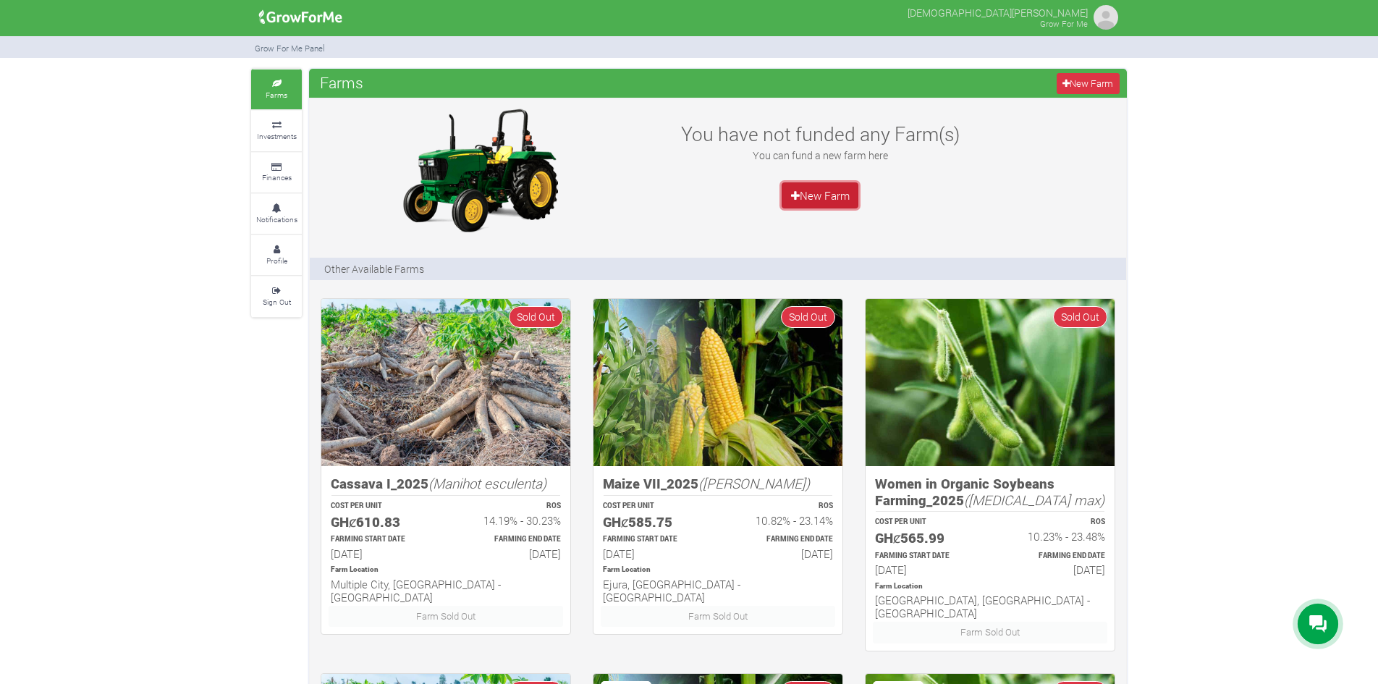
click at [804, 198] on link "New Farm" at bounding box center [819, 195] width 77 height 26
click at [266, 140] on small "Investments" at bounding box center [277, 136] width 40 height 10
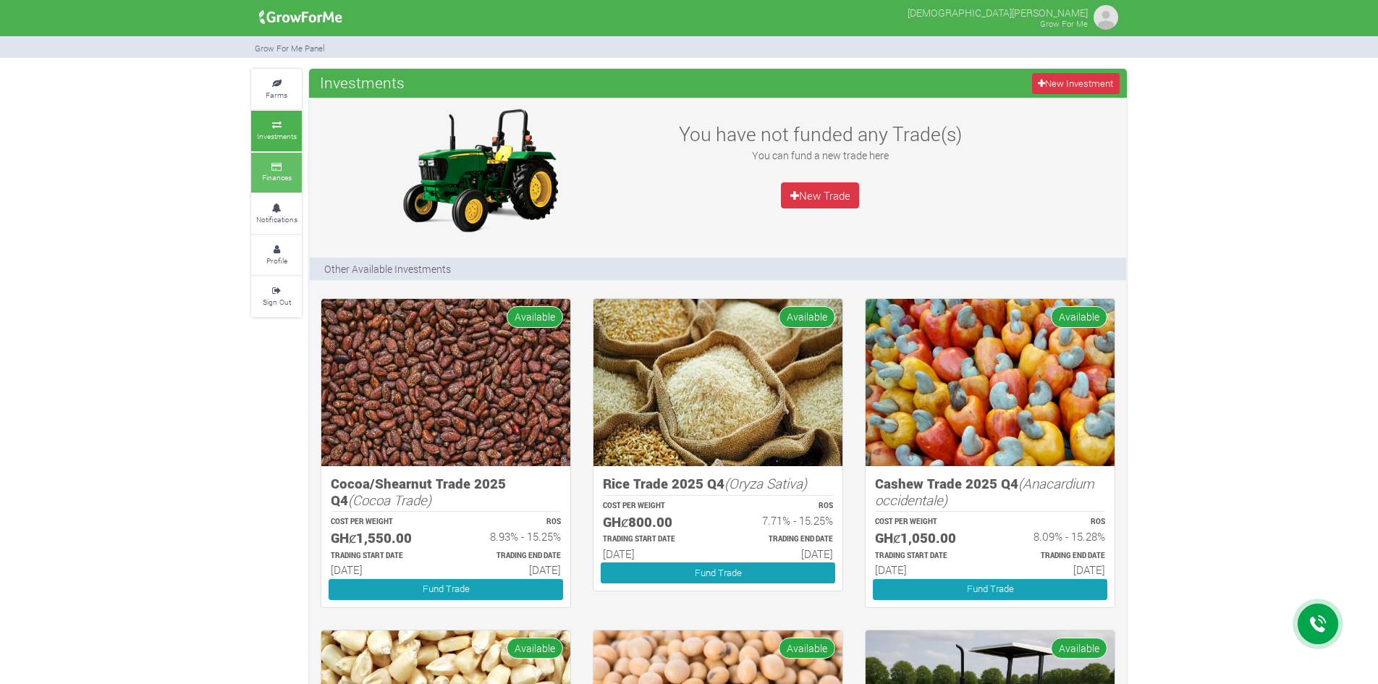
click at [285, 177] on small "Finances" at bounding box center [277, 177] width 30 height 10
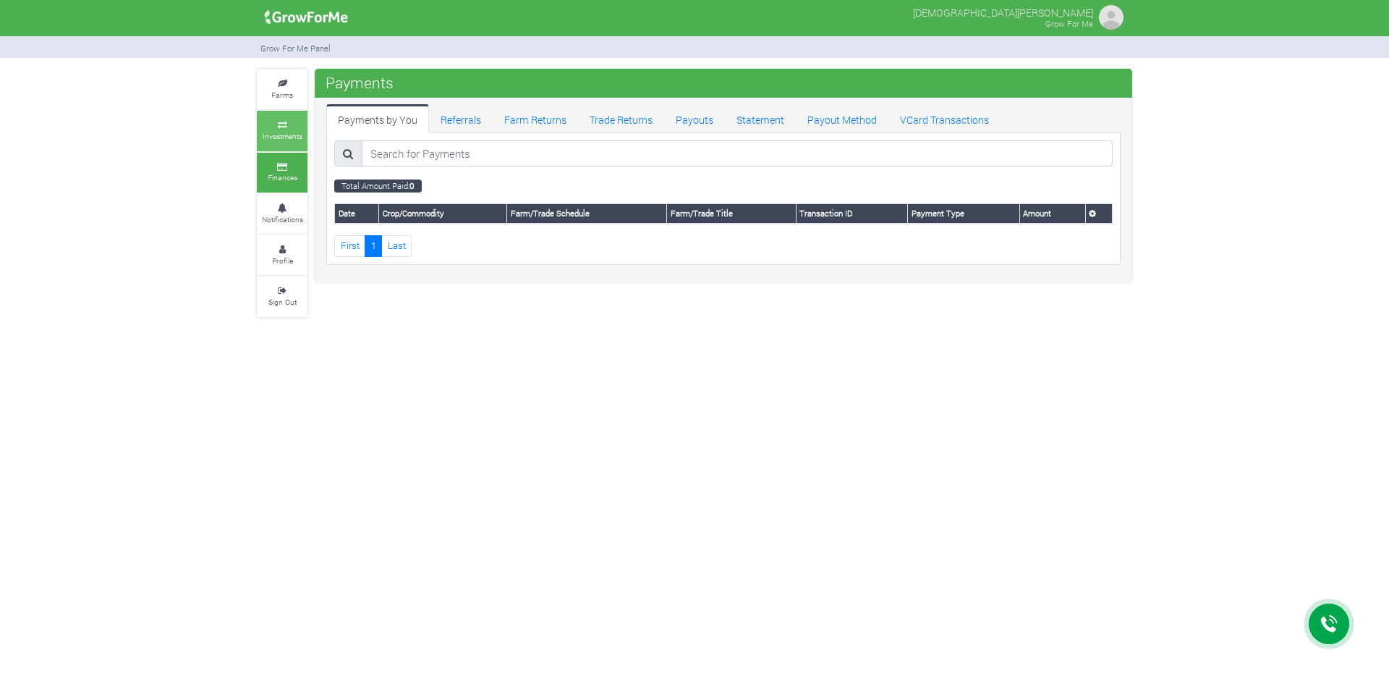
click at [274, 132] on small "Investments" at bounding box center [283, 136] width 40 height 10
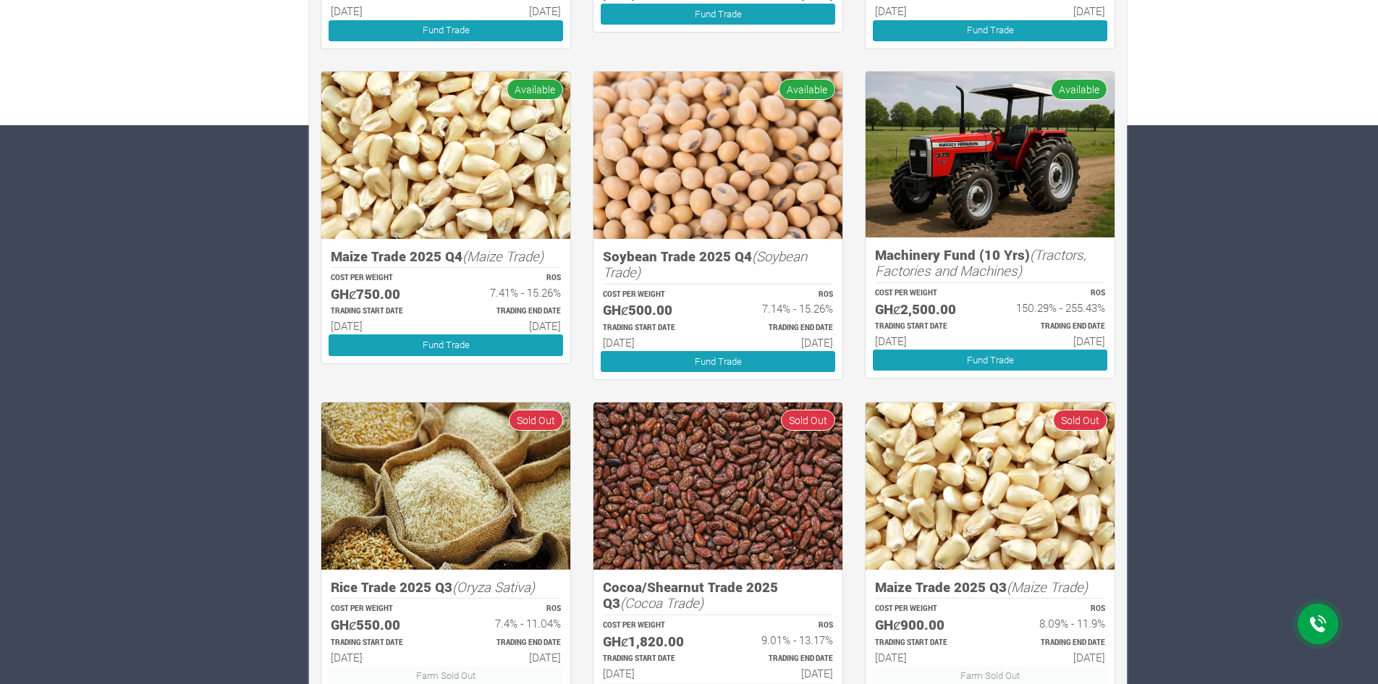
scroll to position [579, 0]
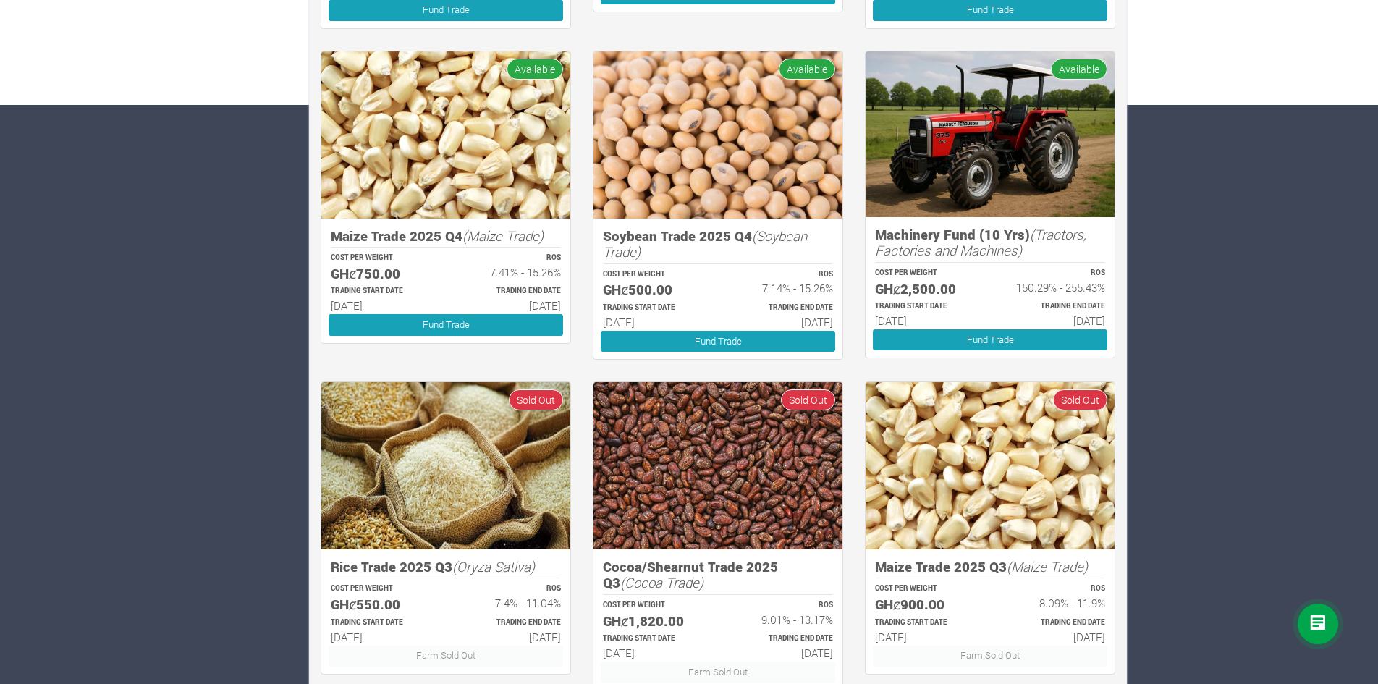
click at [1027, 263] on div "Machinery Fund (10 Yrs) (Tractors, Factories and Machines) COST PER WEIGHT GHȼ2…" at bounding box center [989, 287] width 249 height 141
click at [998, 245] on icon "(Tractors, Factories and Machines)" at bounding box center [980, 242] width 211 height 35
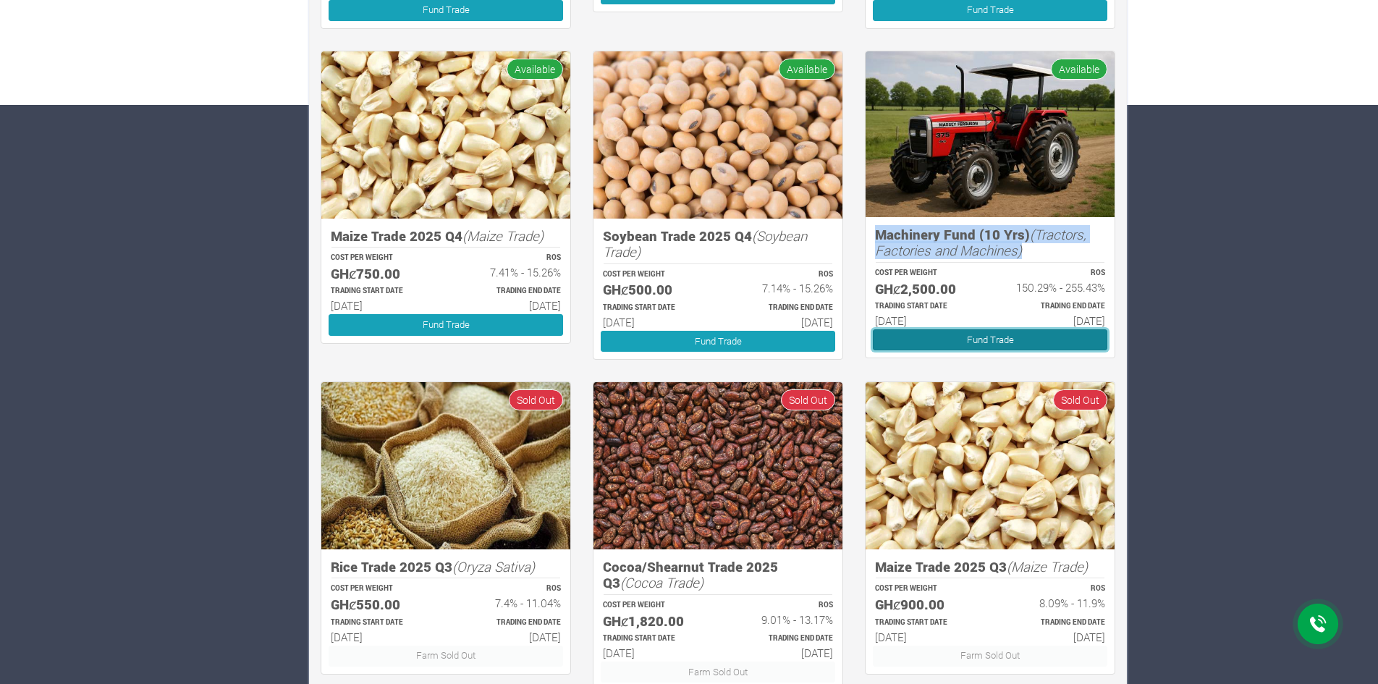
click at [989, 343] on link "Fund Trade" at bounding box center [990, 339] width 234 height 21
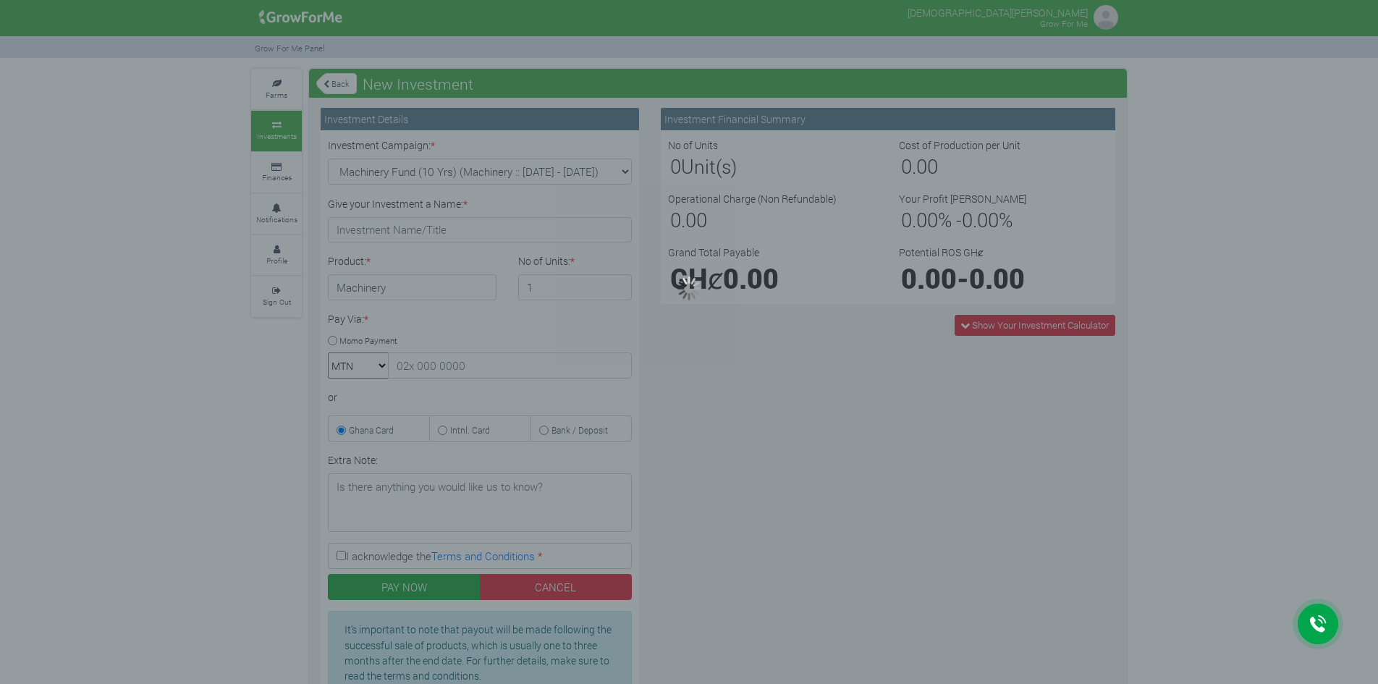
type input "1"
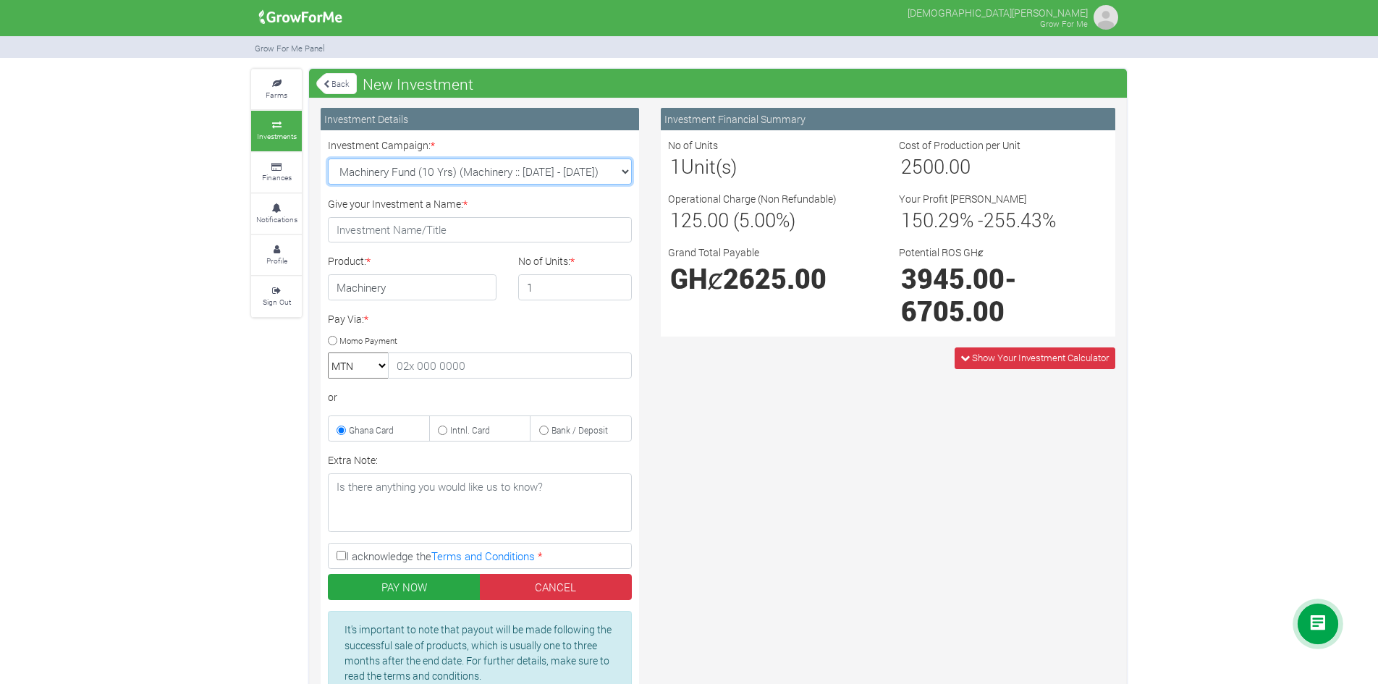
click at [588, 178] on select "Machinery Fund (10 Yrs) (Machinery :: 01st Jun 2025 - 01st Jun 2035) Maize Trad…" at bounding box center [480, 171] width 304 height 26
click at [589, 109] on div "Investment Details" at bounding box center [480, 119] width 318 height 22
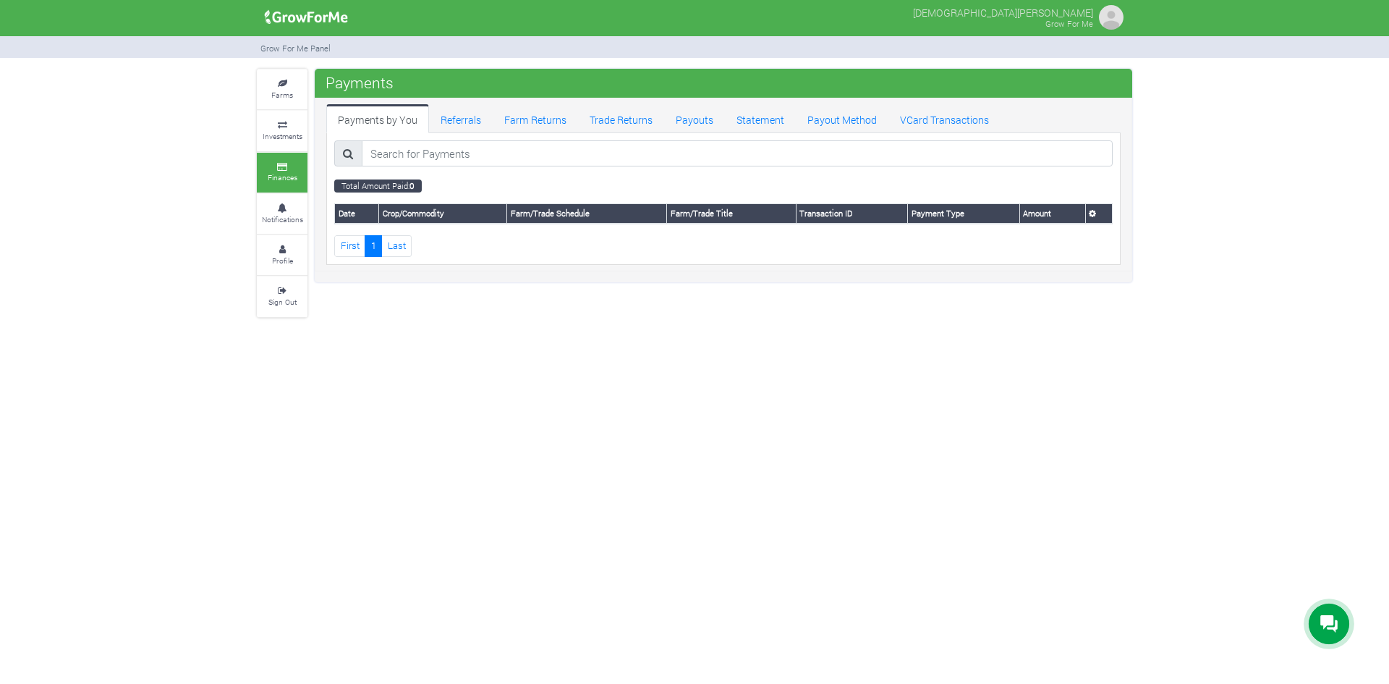
click at [1113, 20] on img at bounding box center [1111, 17] width 29 height 29
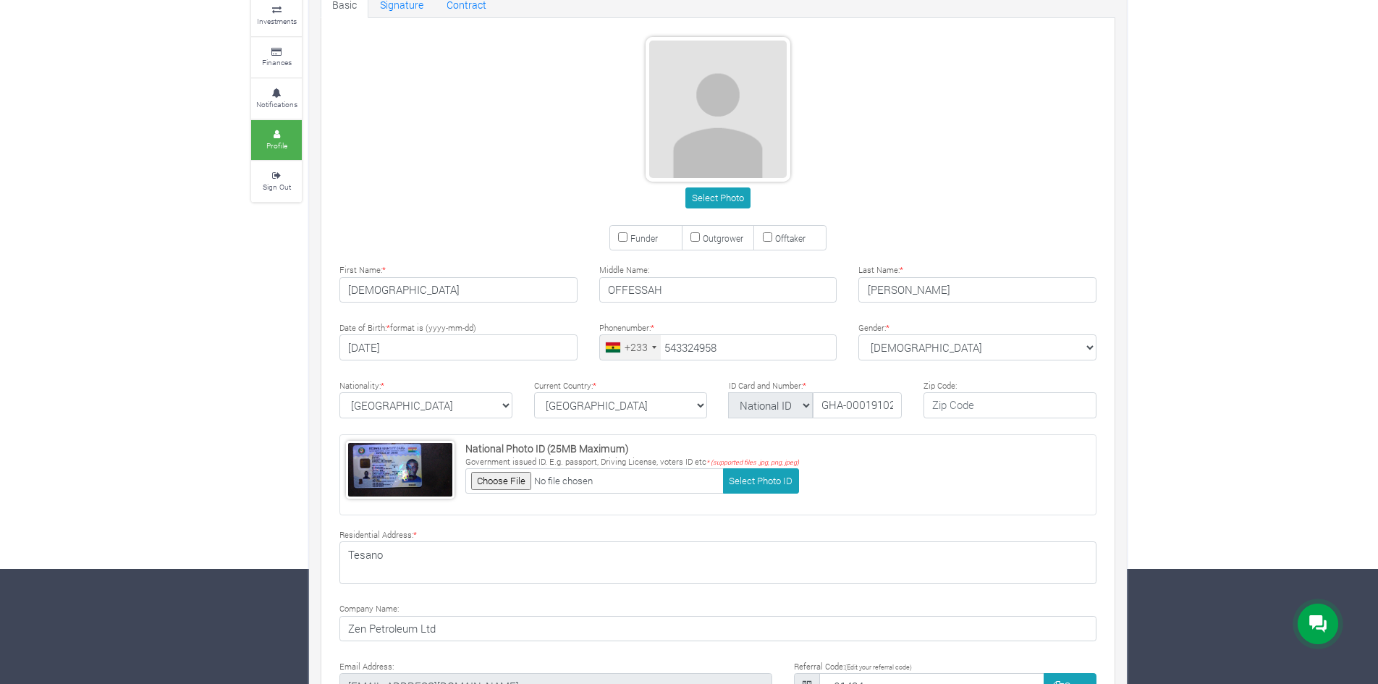
scroll to position [203, 0]
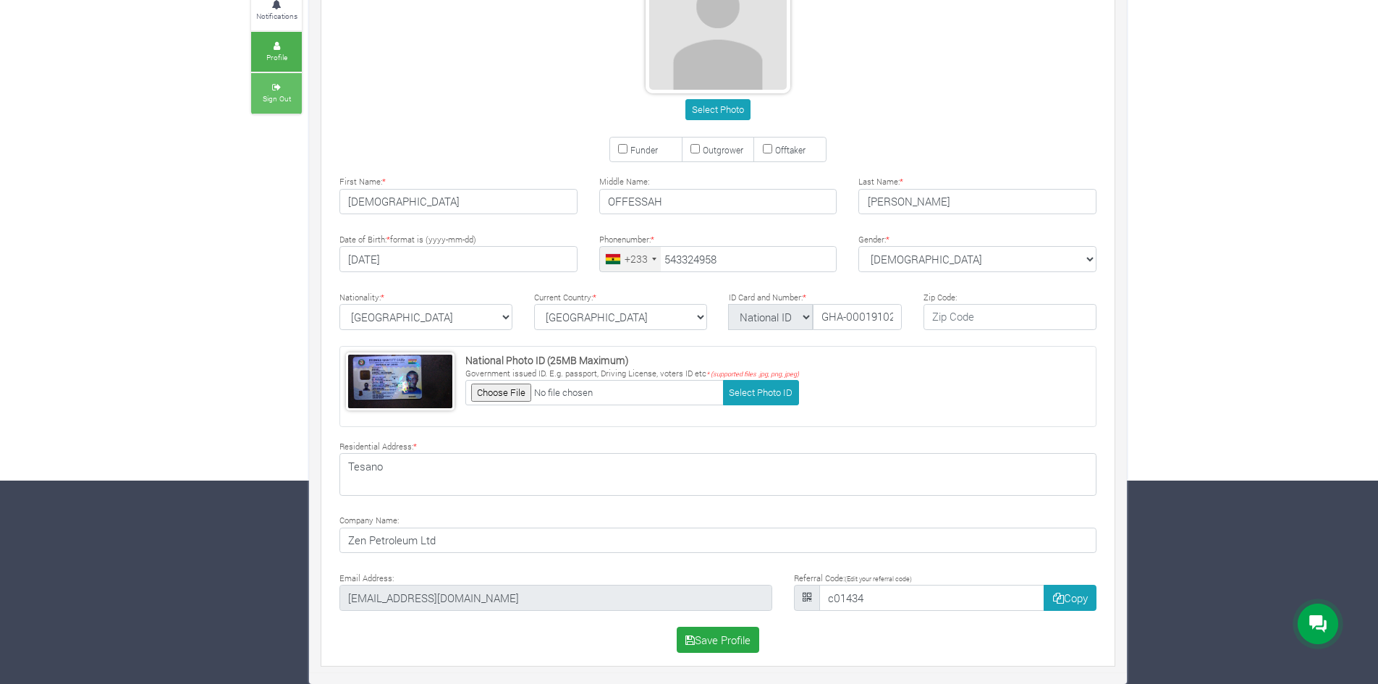
click at [286, 88] on icon at bounding box center [276, 87] width 43 height 7
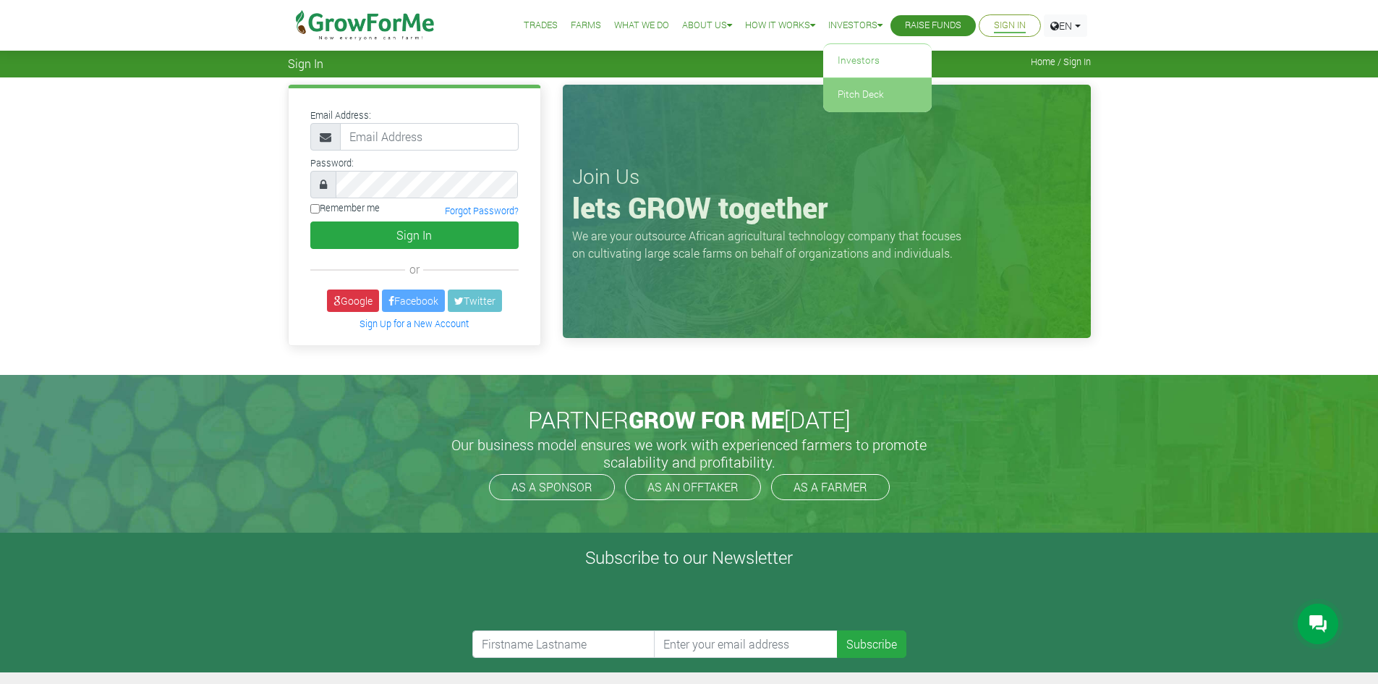
click at [855, 103] on link "Pitch Deck" at bounding box center [877, 94] width 109 height 33
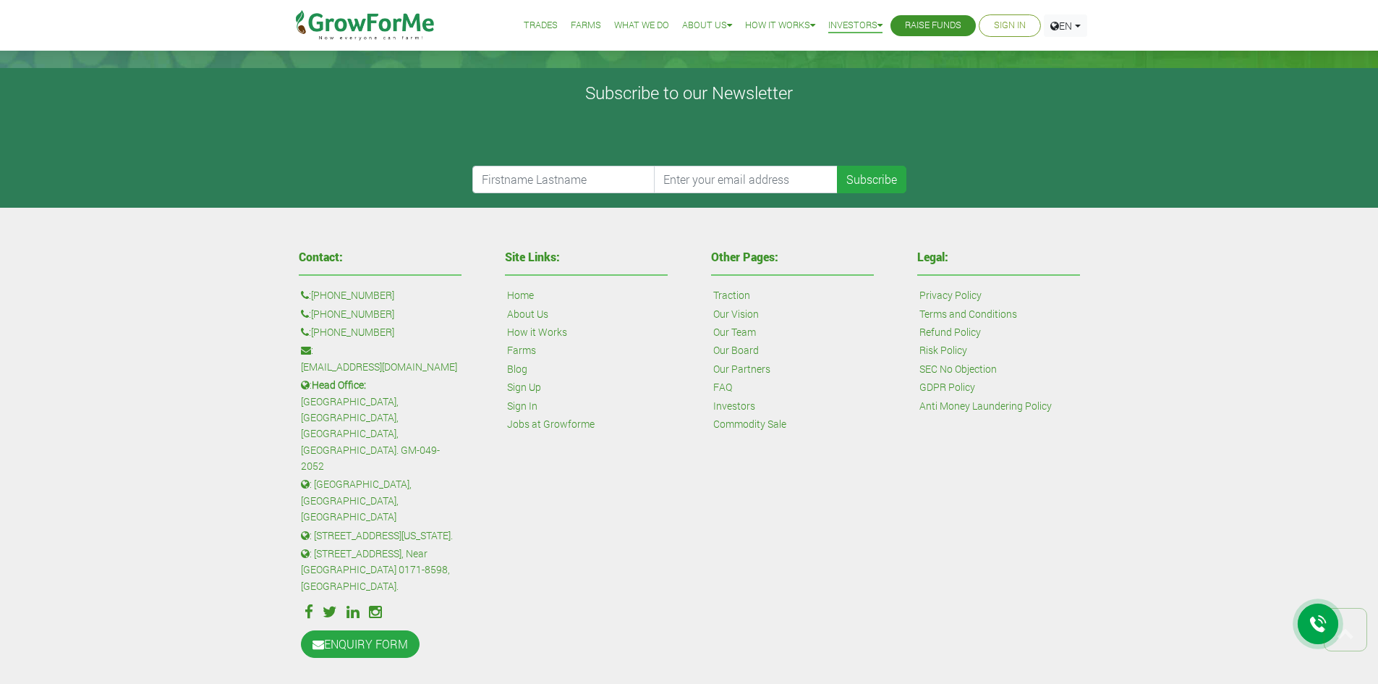
scroll to position [619, 0]
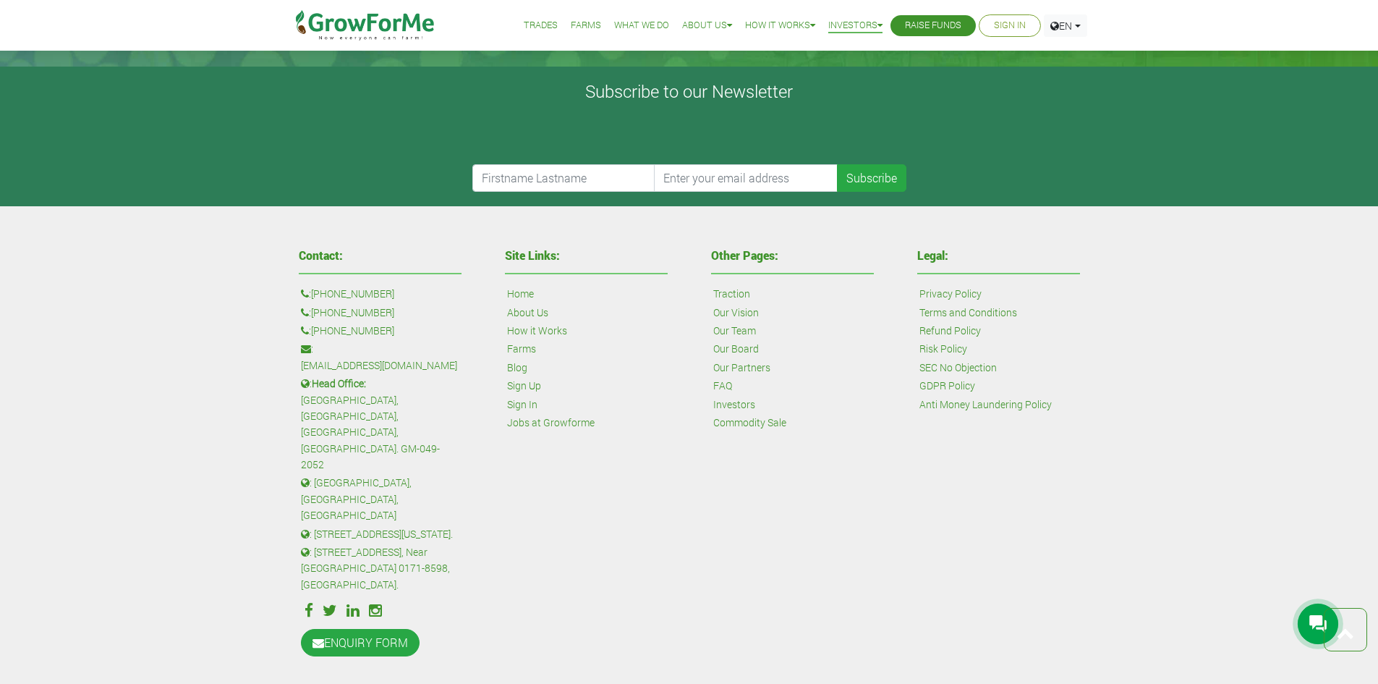
click at [746, 404] on link "Investors" at bounding box center [734, 405] width 42 height 16
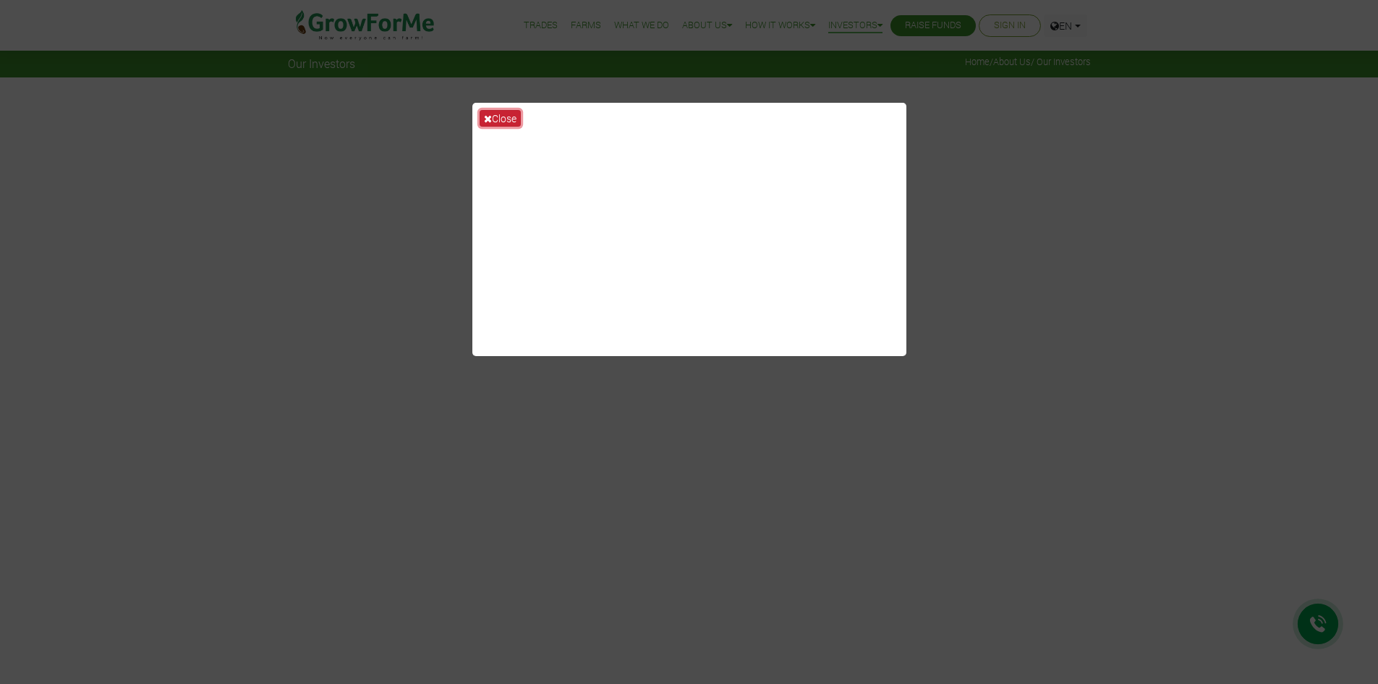
click at [502, 117] on button "Close" at bounding box center [500, 118] width 41 height 17
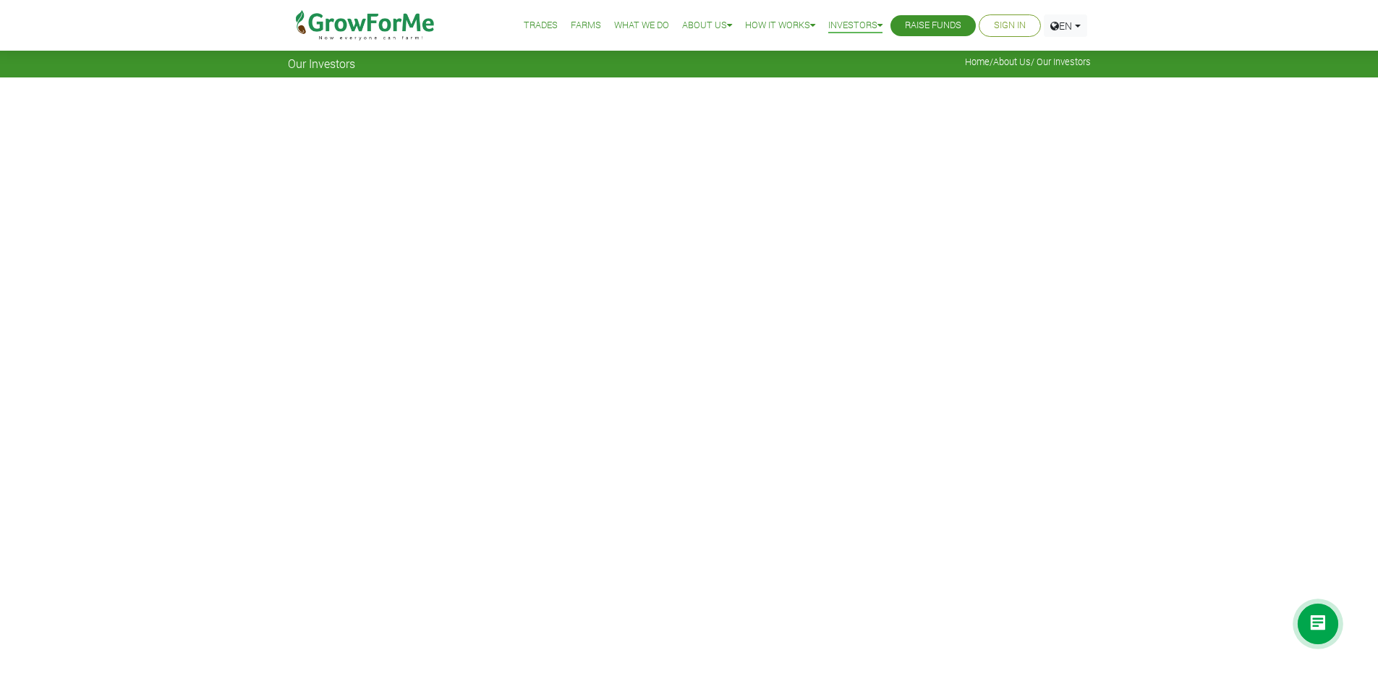
click at [531, 20] on link "Trades" at bounding box center [541, 25] width 34 height 15
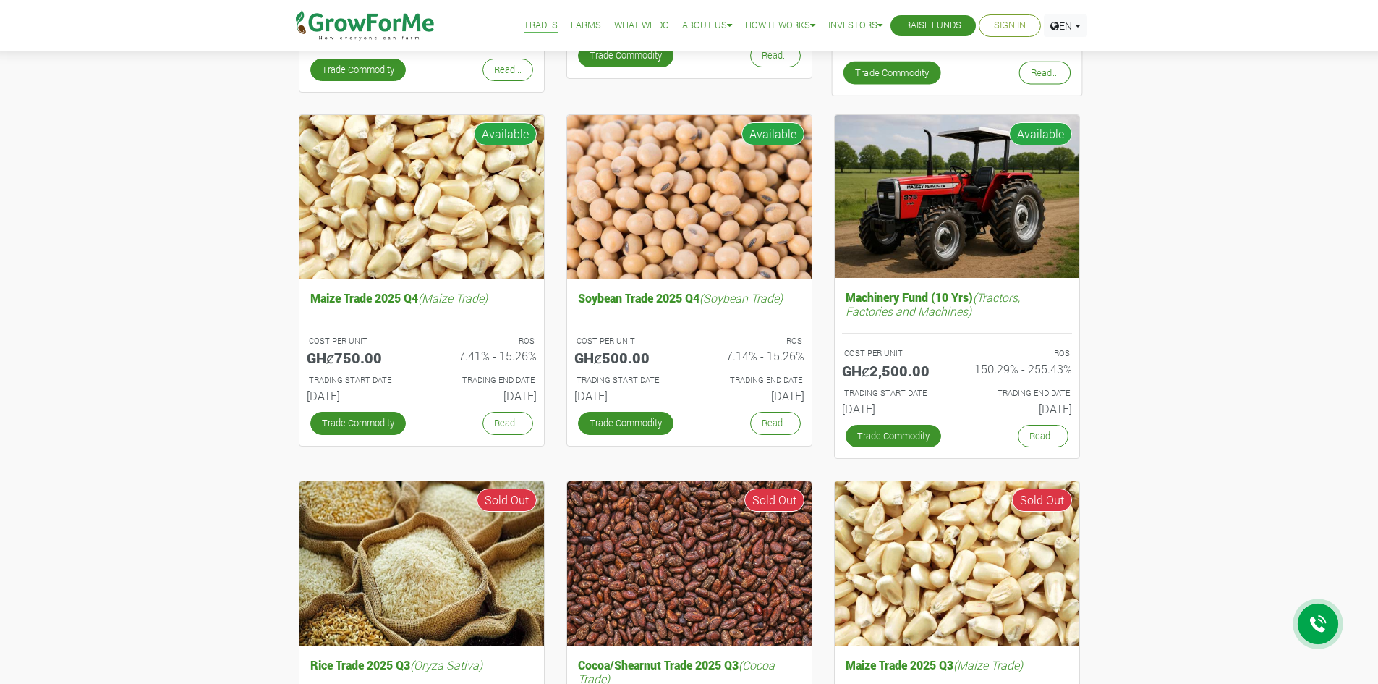
scroll to position [506, 0]
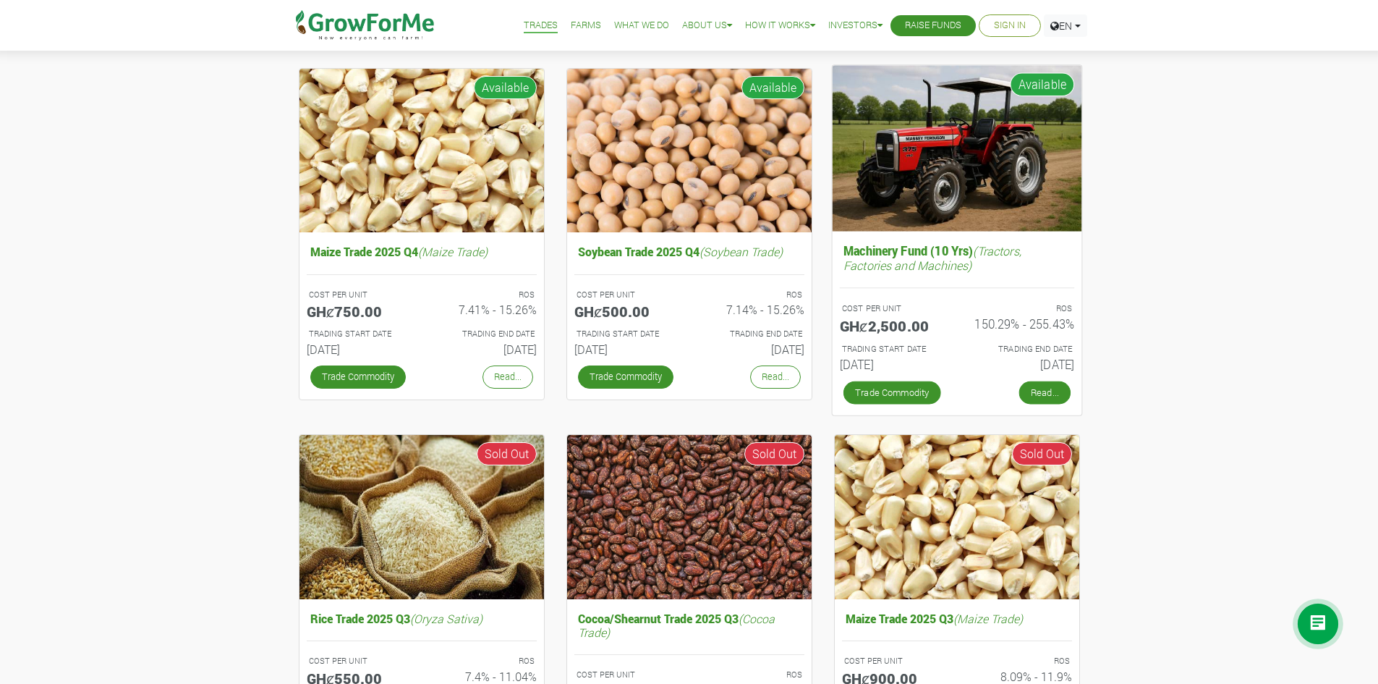
click at [1036, 395] on link "Read..." at bounding box center [1044, 392] width 51 height 23
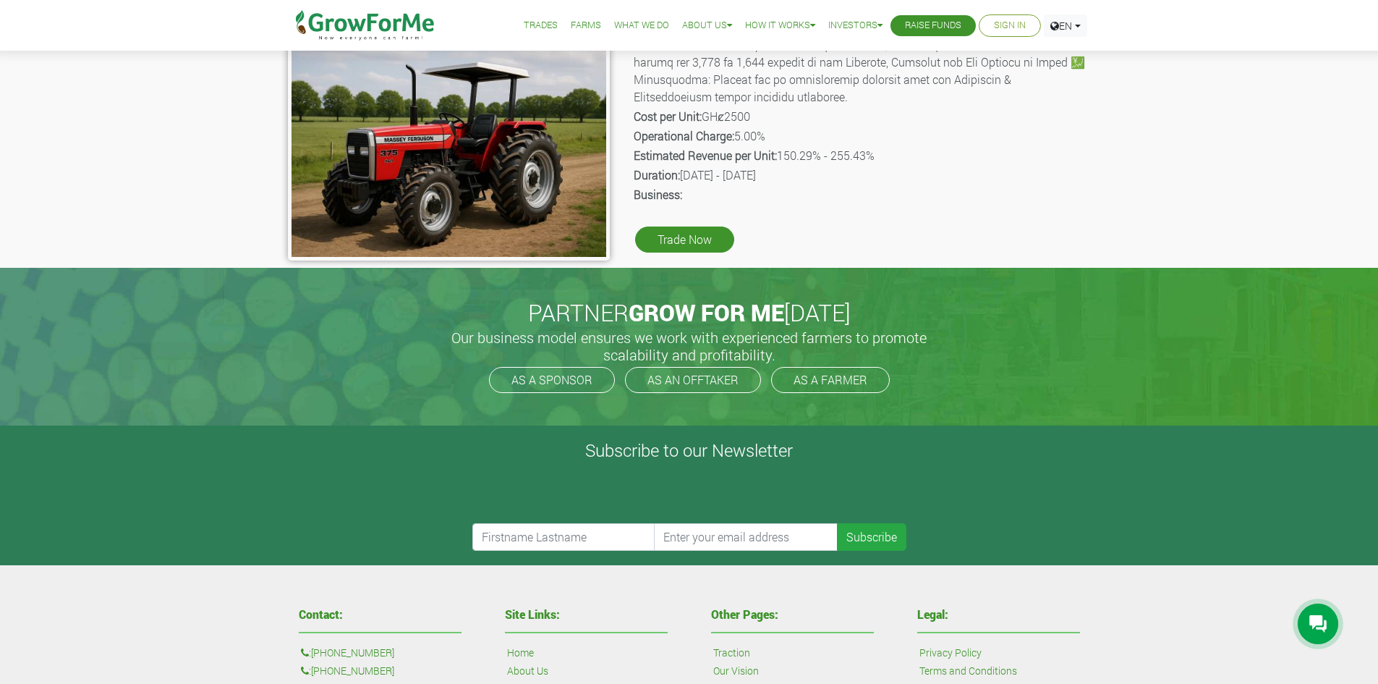
scroll to position [289, 0]
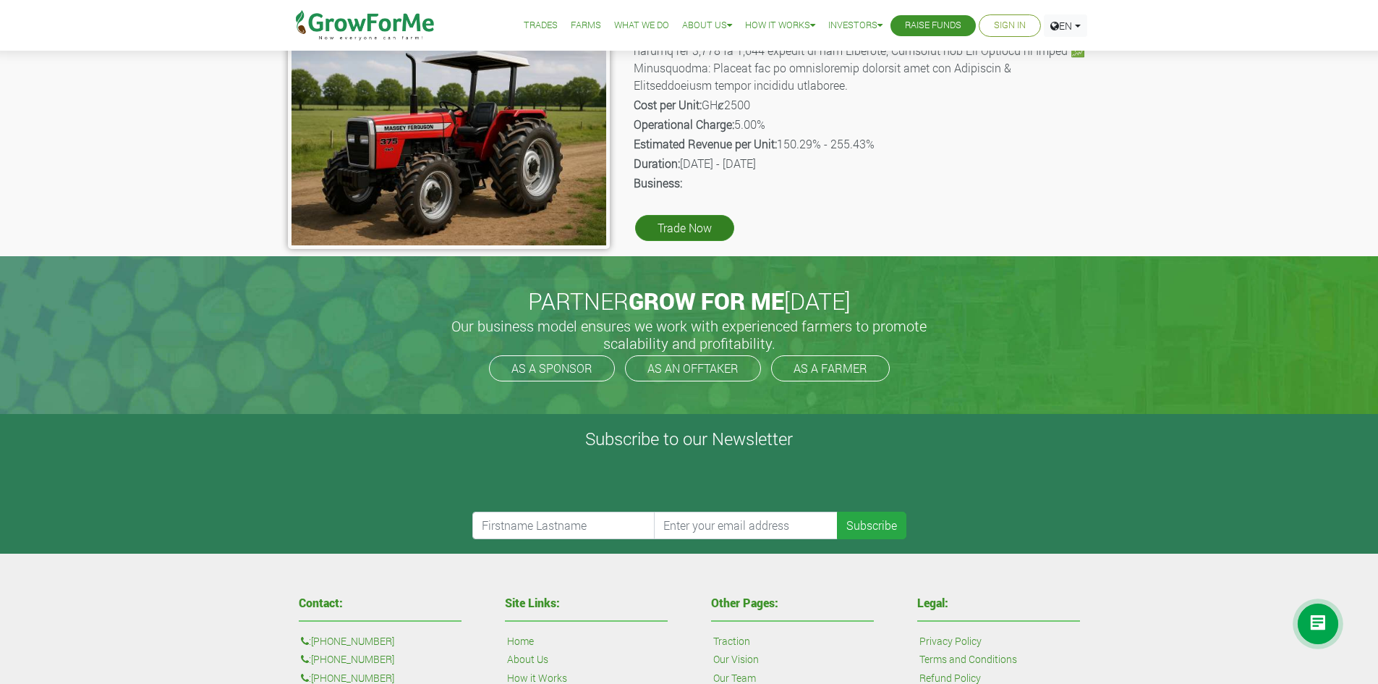
click at [662, 215] on link "Trade Now" at bounding box center [684, 228] width 99 height 26
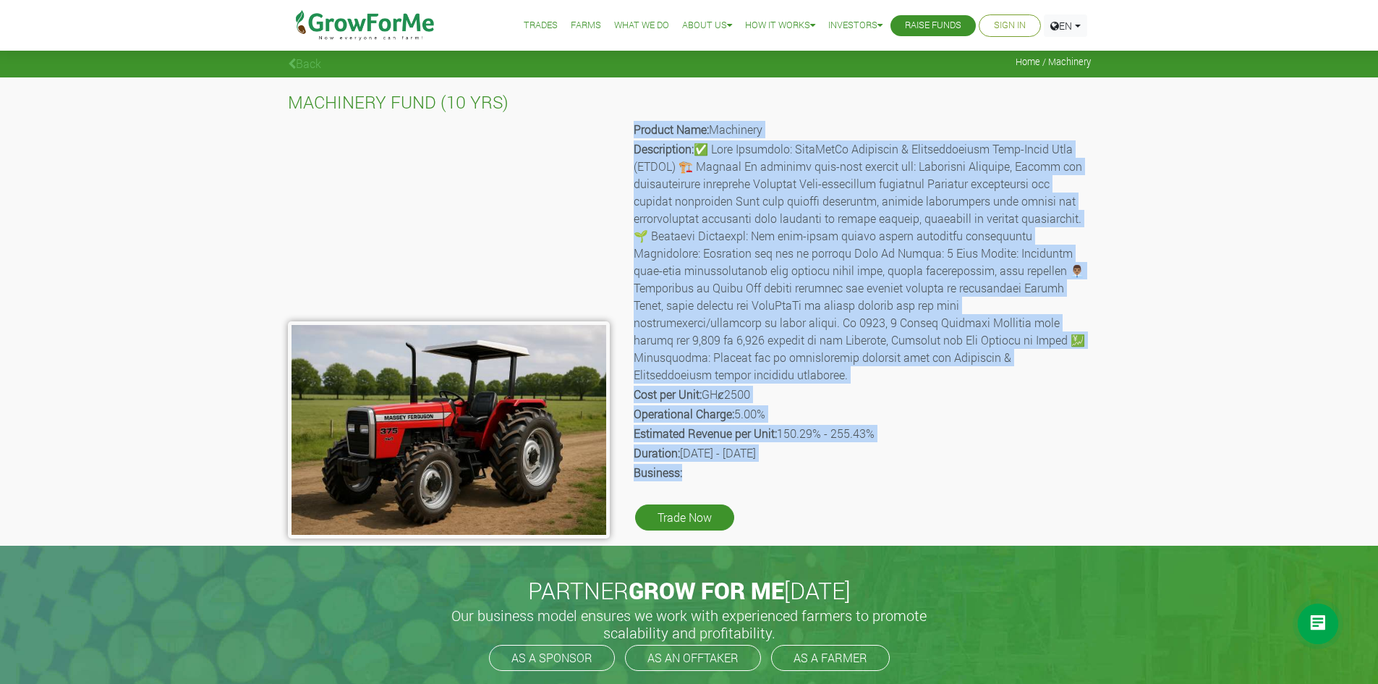
drag, startPoint x: 685, startPoint y: 454, endPoint x: 636, endPoint y: 120, distance: 337.2
click at [636, 120] on div "Product Name: Machinery Description: Cost per Unit: GHȼ2500 Operational Charge:…" at bounding box center [861, 329] width 481 height 420
copy div "Loremip Dolo: Sitametco Adipiscinge: ✅ Sedd Eiusmodte: InciDidUn Utlaboree & Do…"
